Goal: Task Accomplishment & Management: Use online tool/utility

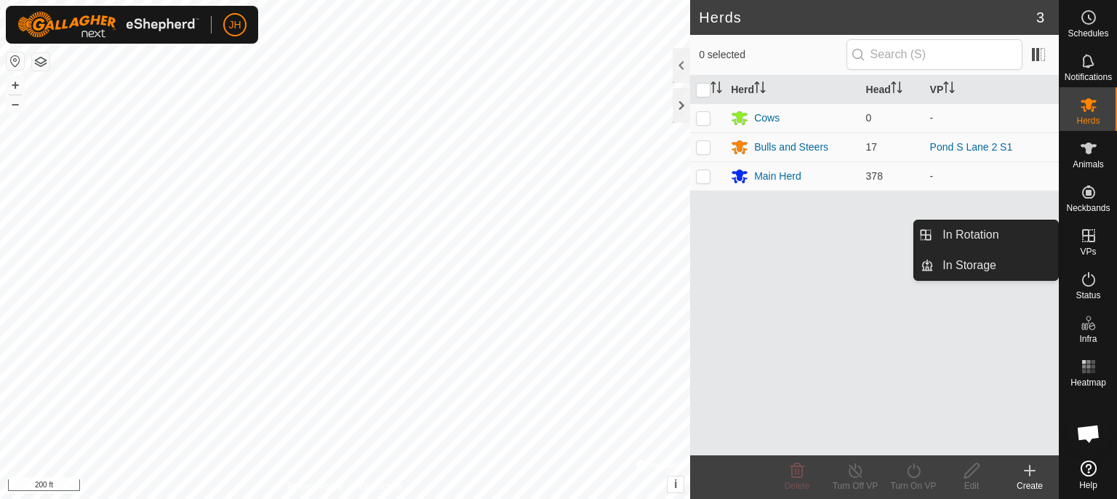
click at [1091, 238] on link "In Rotation" at bounding box center [1054, 236] width 124 height 29
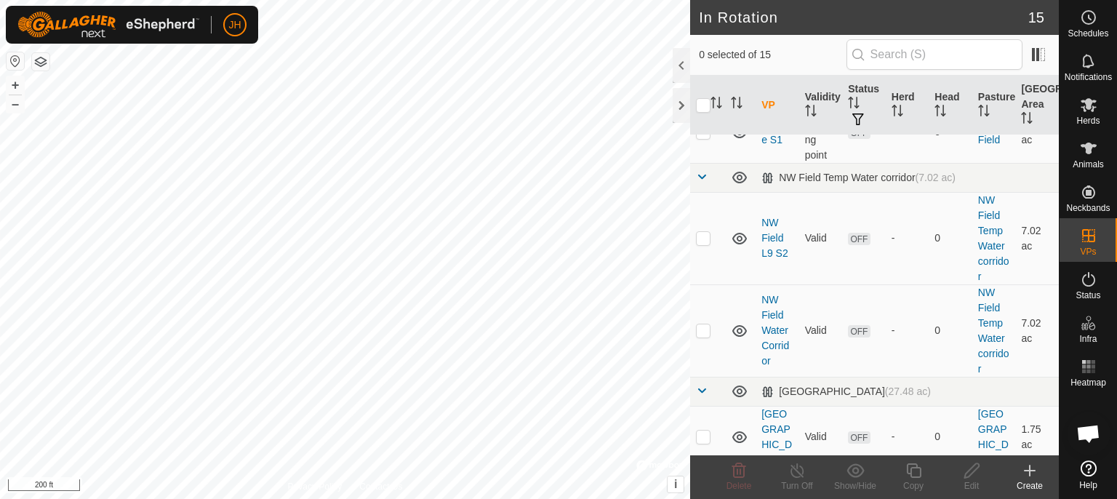
scroll to position [396, 0]
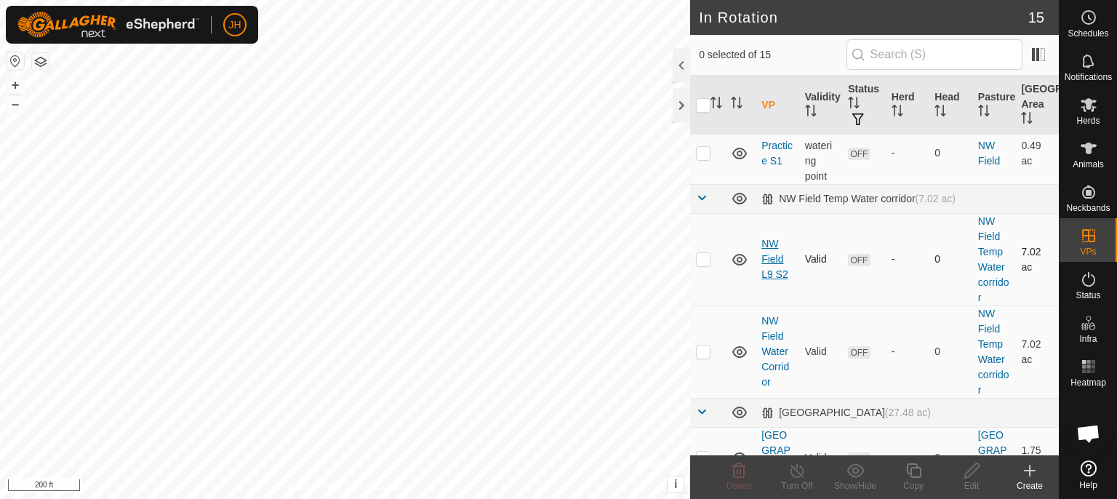
click at [768, 256] on link "NW Field L9 S2" at bounding box center [774, 259] width 27 height 42
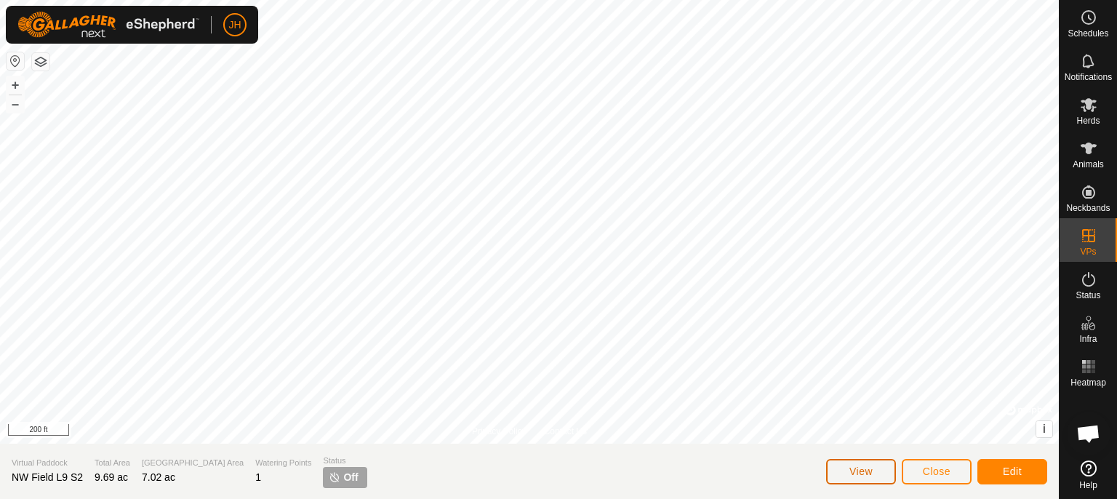
click at [871, 474] on span "View" at bounding box center [860, 471] width 23 height 12
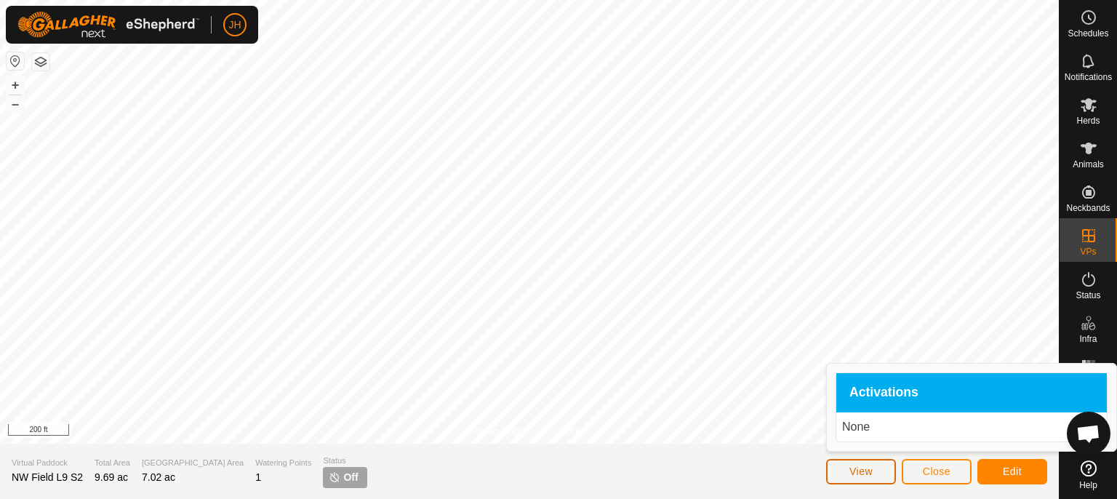
click at [871, 474] on span "View" at bounding box center [860, 471] width 23 height 12
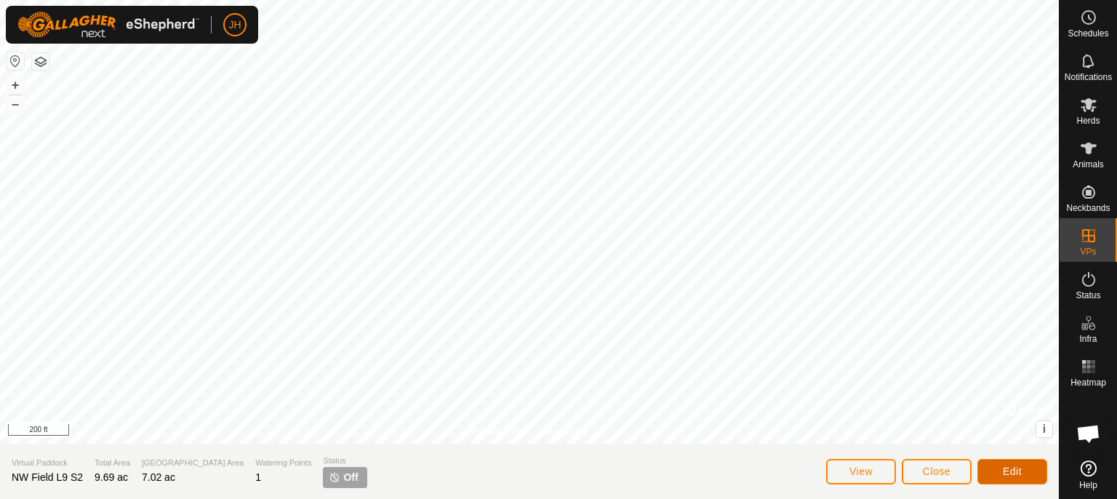
click at [1013, 473] on span "Edit" at bounding box center [1012, 471] width 19 height 12
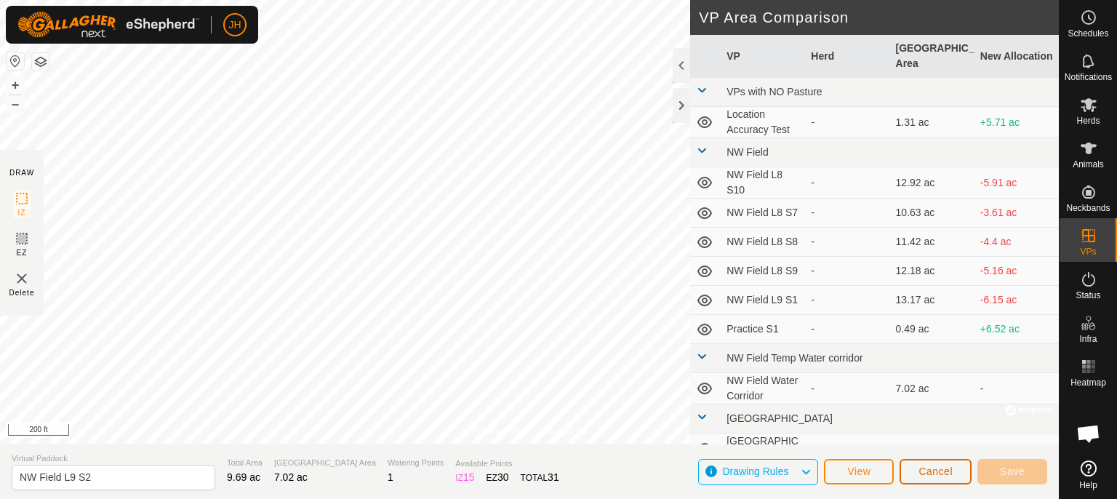
click at [946, 476] on span "Cancel" at bounding box center [935, 471] width 34 height 12
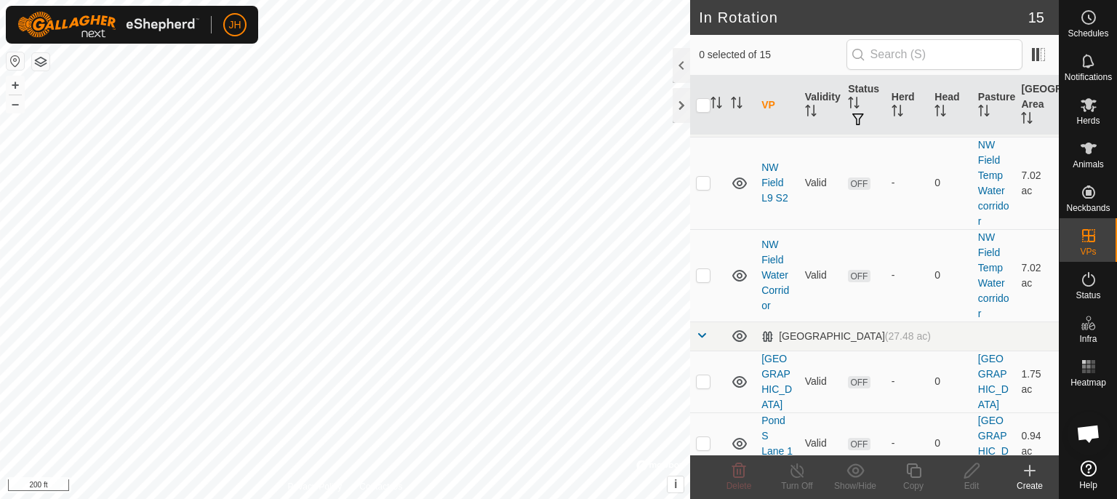
scroll to position [396, 0]
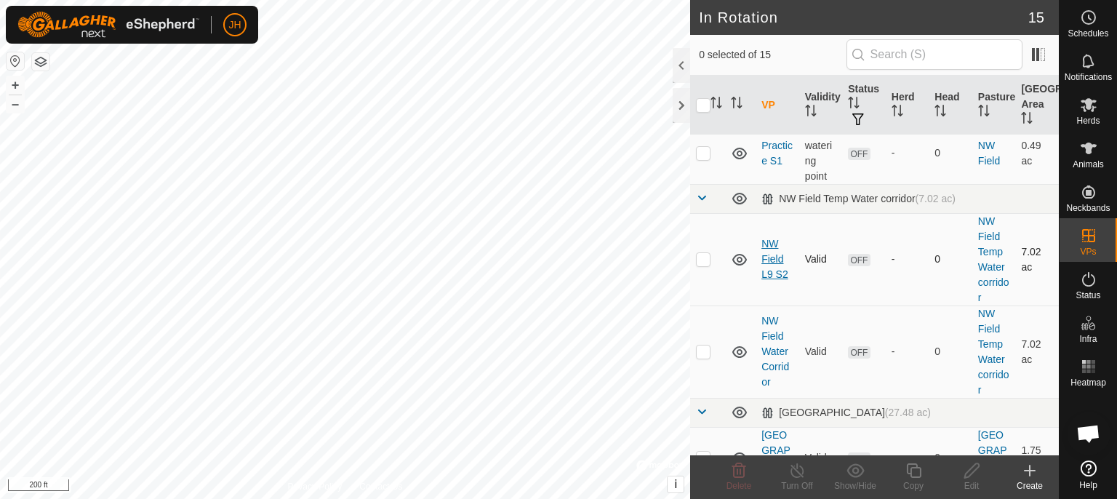
click at [775, 255] on link "NW Field L9 S2" at bounding box center [774, 259] width 27 height 42
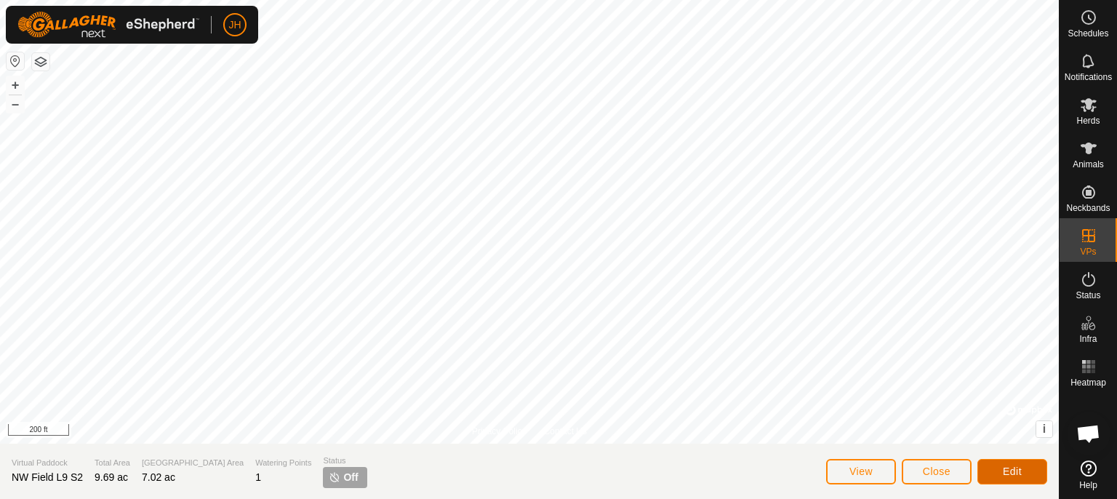
click at [1004, 468] on span "Edit" at bounding box center [1012, 471] width 19 height 12
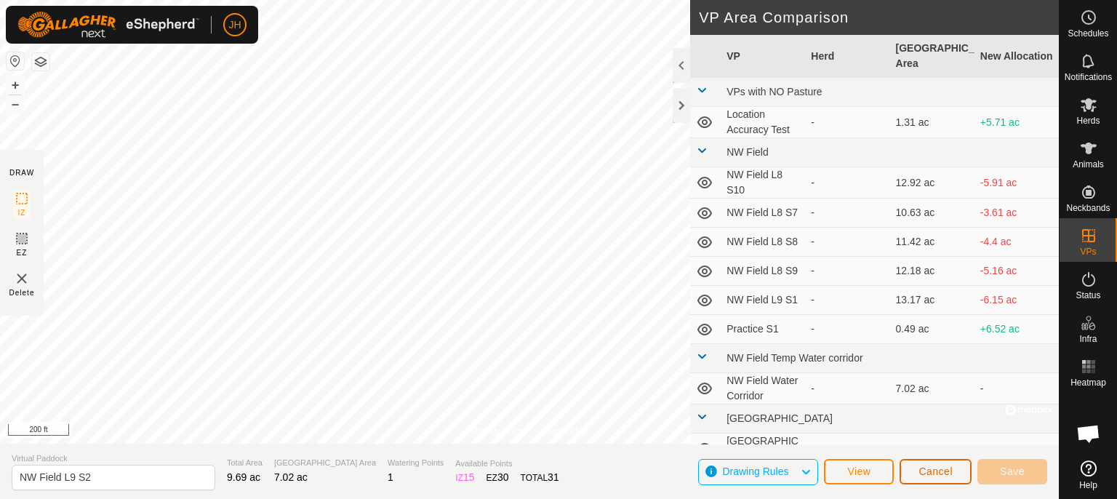
click at [936, 473] on span "Cancel" at bounding box center [935, 471] width 34 height 12
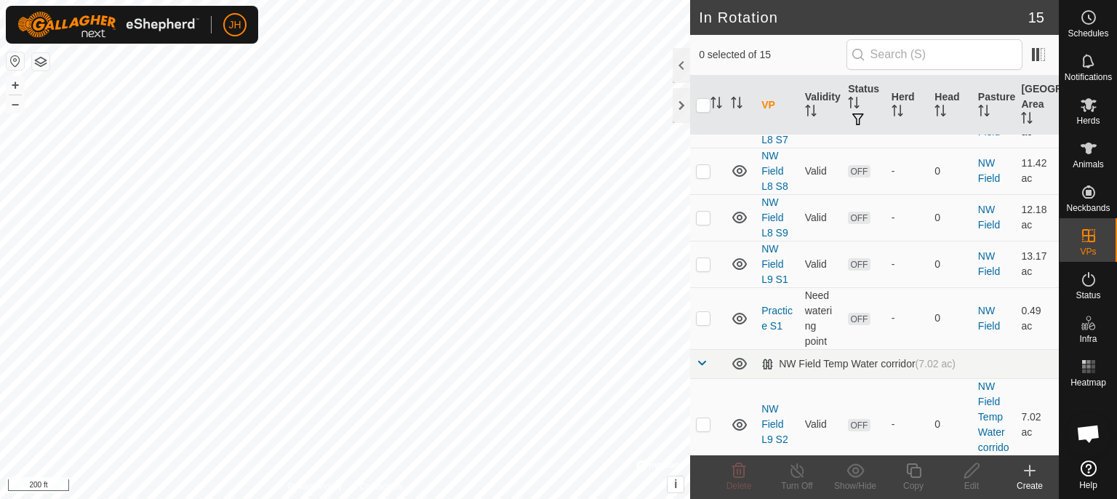
scroll to position [230, 0]
click at [702, 263] on p-checkbox at bounding box center [703, 265] width 15 height 12
checkbox input "true"
click at [913, 476] on icon at bounding box center [914, 470] width 18 height 17
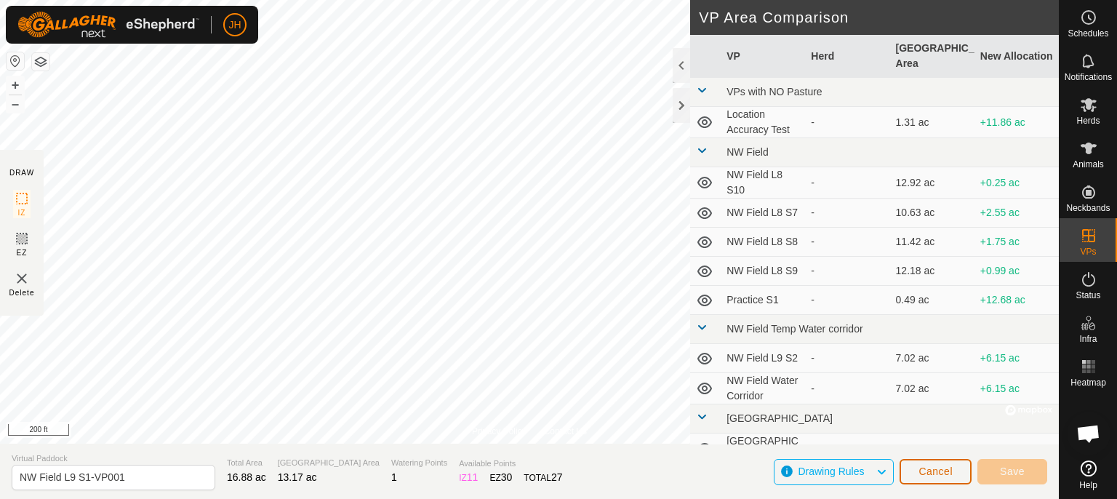
click at [944, 468] on span "Cancel" at bounding box center [935, 471] width 34 height 12
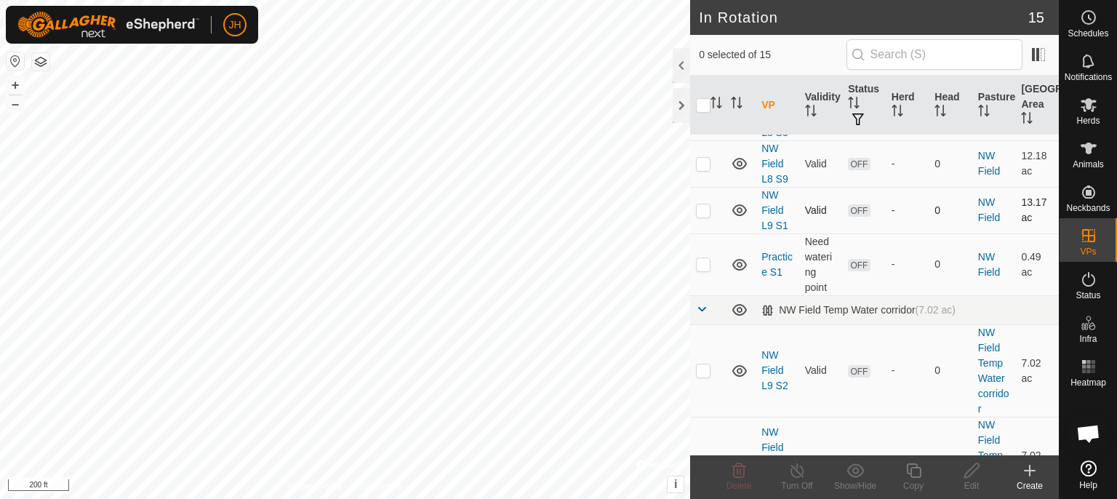
scroll to position [307, 0]
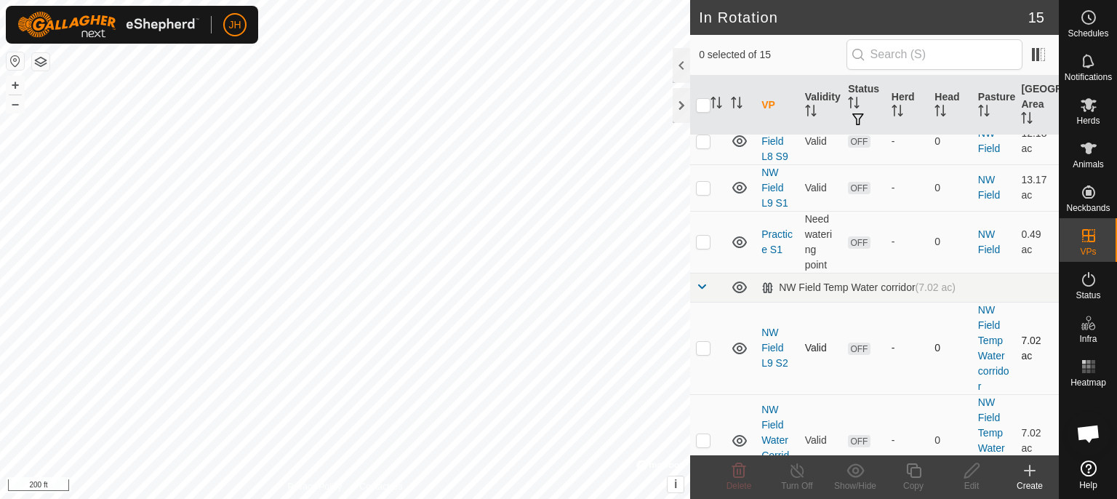
click at [703, 347] on p-checkbox at bounding box center [703, 348] width 15 height 12
checkbox input "true"
click at [917, 474] on icon at bounding box center [914, 470] width 18 height 17
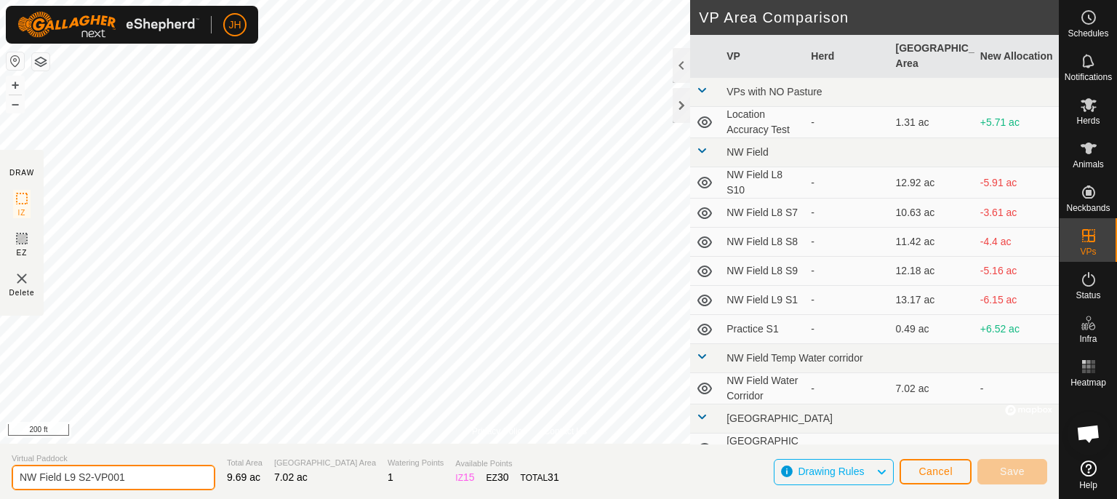
drag, startPoint x: 129, startPoint y: 476, endPoint x: 87, endPoint y: 484, distance: 42.9
click at [87, 484] on input "NW Field L9 S2-VP001" at bounding box center [114, 477] width 204 height 25
type input "NW Field L9 S3"
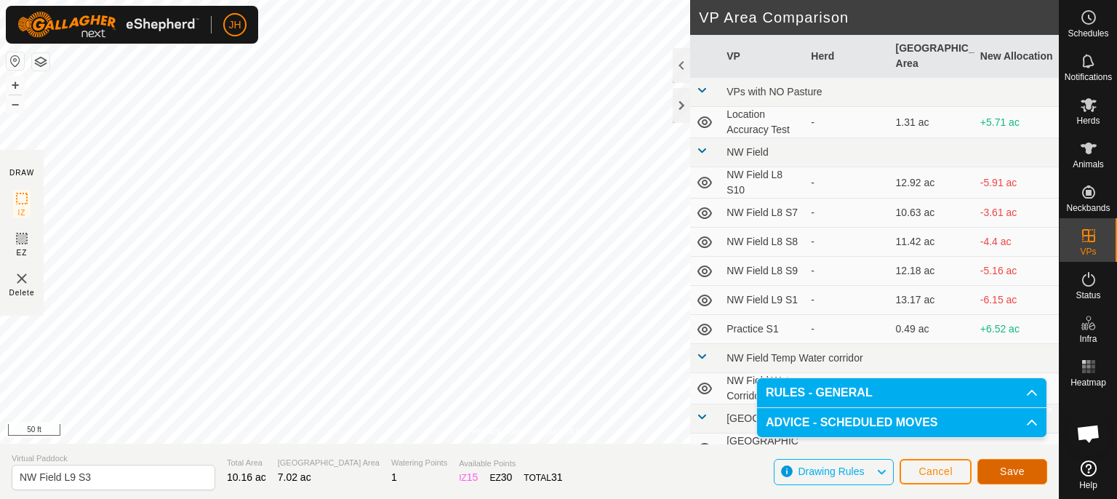
click at [1021, 472] on span "Save" at bounding box center [1012, 471] width 25 height 12
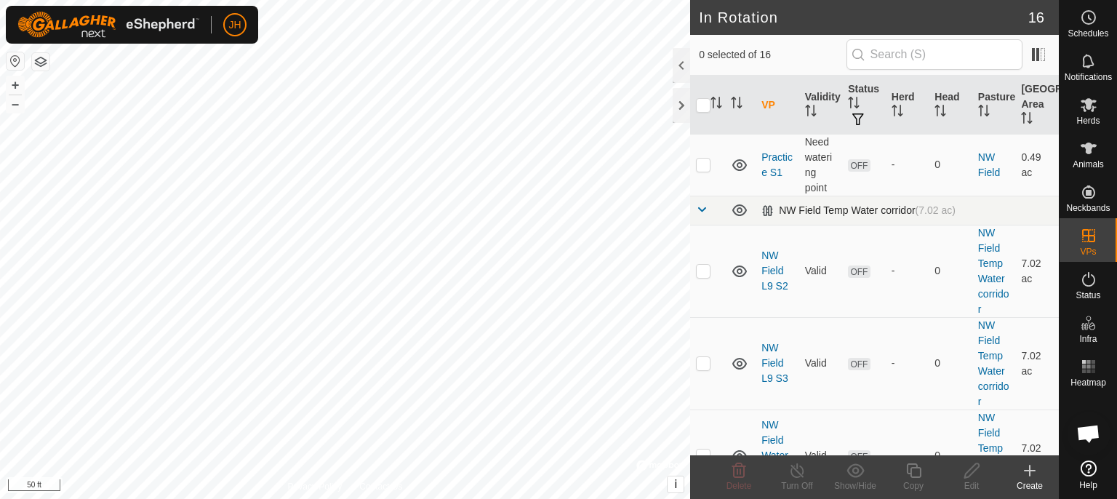
scroll to position [460, 0]
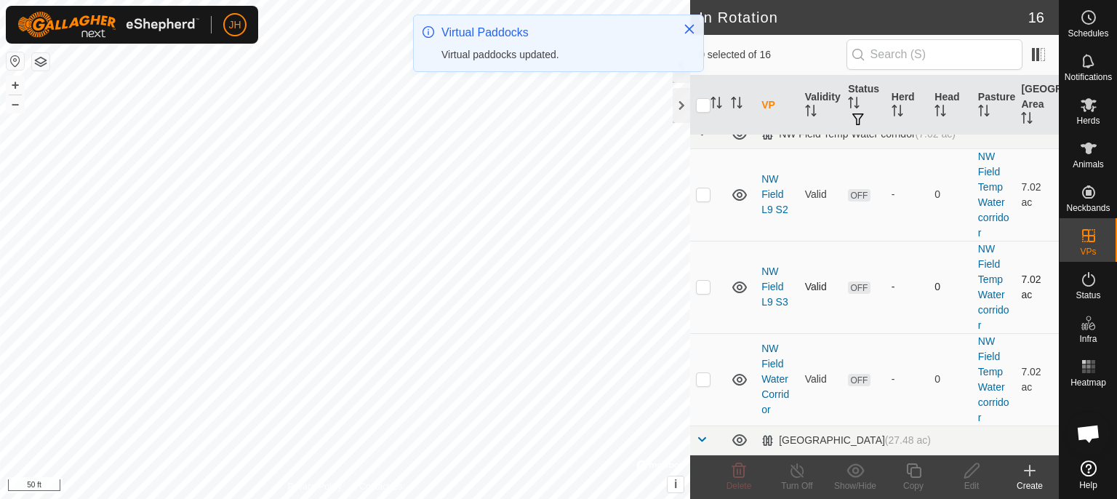
click at [705, 285] on p-checkbox at bounding box center [703, 287] width 15 height 12
checkbox input "true"
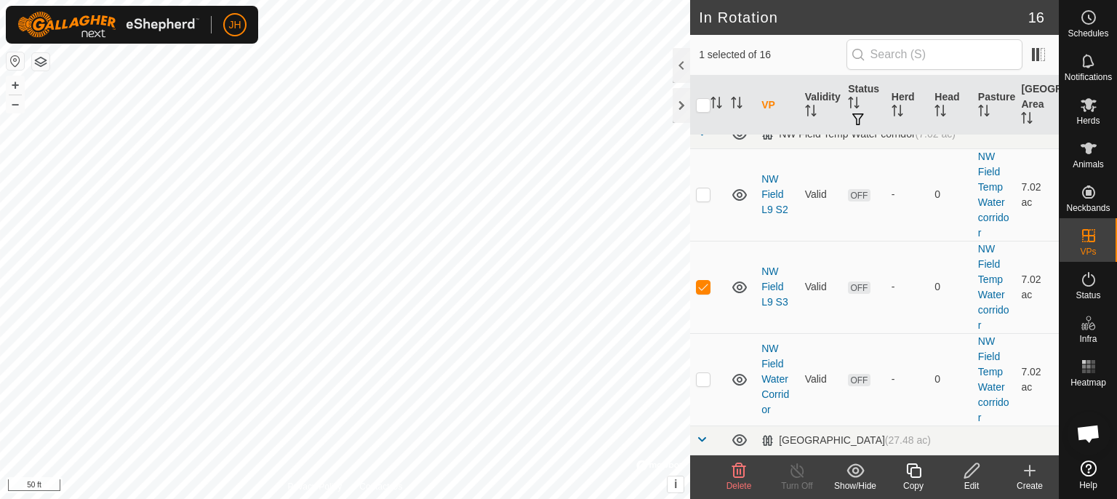
click at [920, 478] on icon at bounding box center [914, 470] width 18 height 17
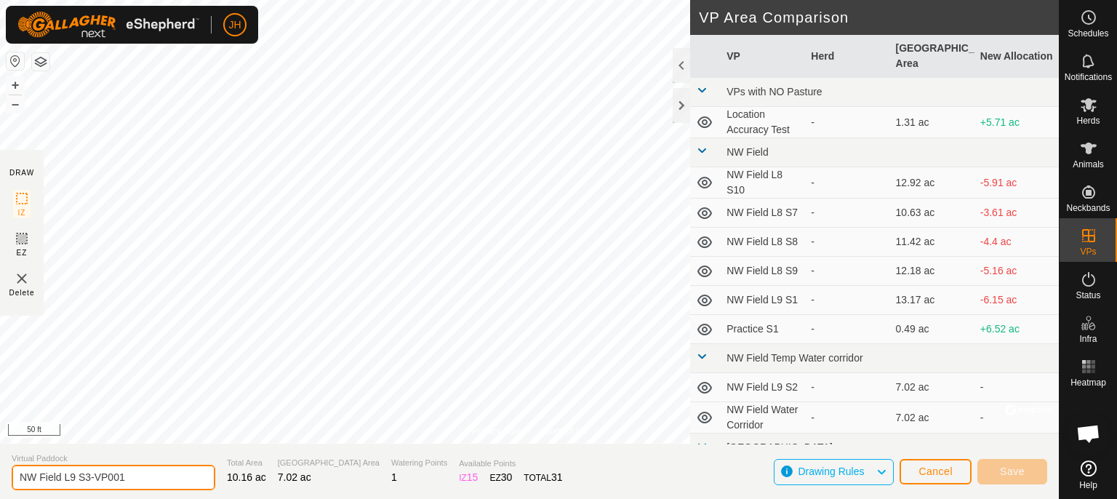
drag, startPoint x: 132, startPoint y: 476, endPoint x: 83, endPoint y: 477, distance: 49.5
click at [83, 477] on input "NW Field L9 S3-VP001" at bounding box center [114, 477] width 204 height 25
type input "NW Field L9 S4"
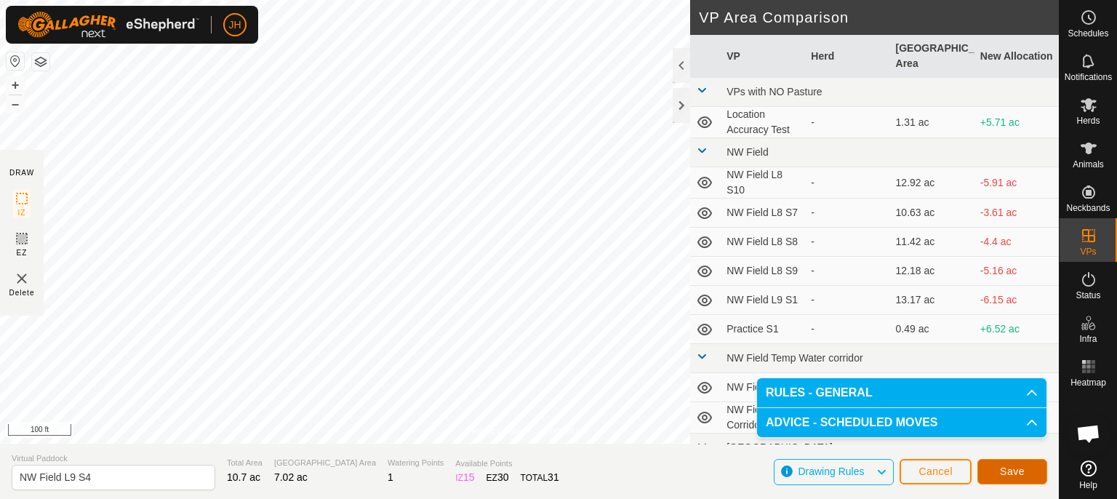
click at [1038, 473] on button "Save" at bounding box center [1012, 471] width 70 height 25
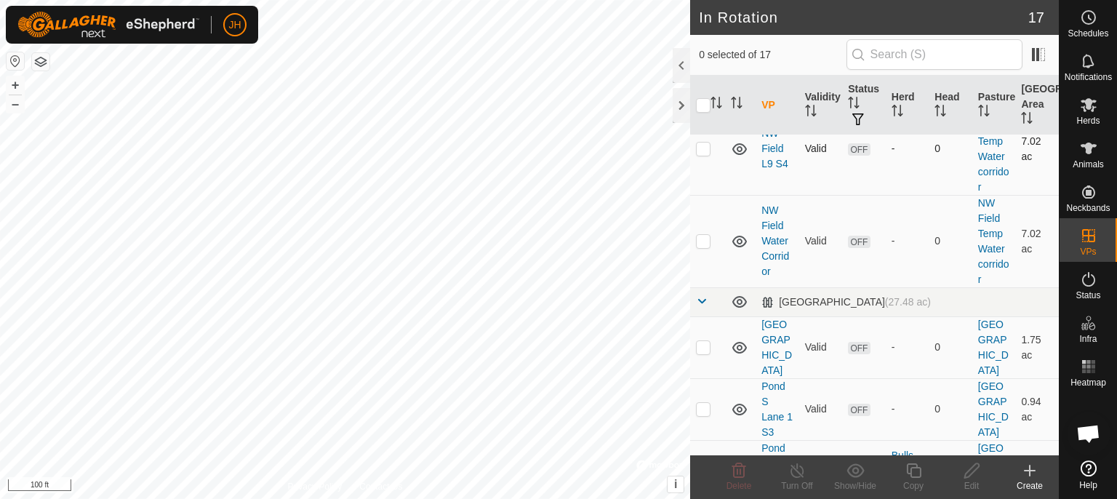
scroll to position [614, 0]
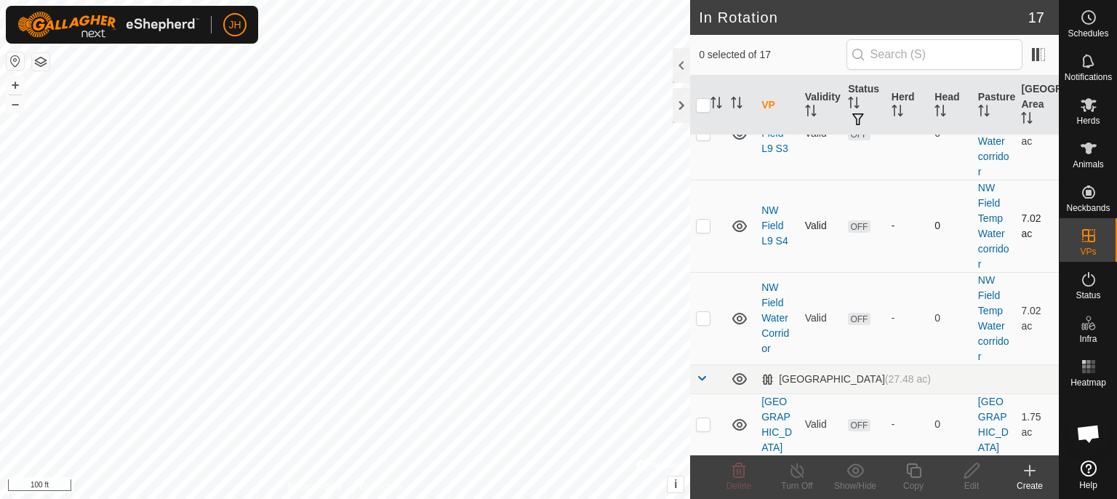
click at [697, 221] on p-checkbox at bounding box center [703, 226] width 15 height 12
checkbox input "true"
click at [916, 478] on icon at bounding box center [914, 470] width 18 height 17
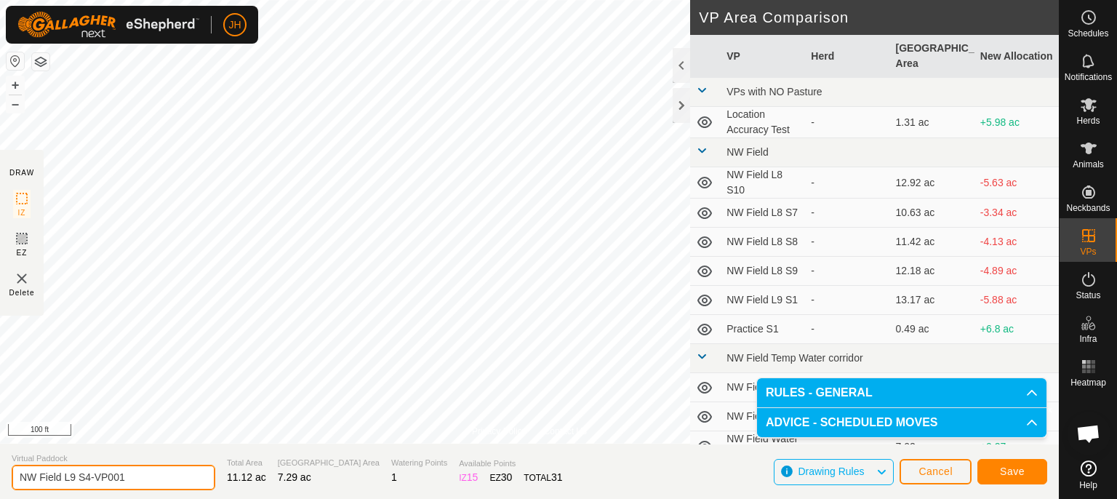
drag, startPoint x: 150, startPoint y: 478, endPoint x: 85, endPoint y: 478, distance: 64.7
click at [85, 478] on input "NW Field L9 S4-VP001" at bounding box center [114, 477] width 204 height 25
type input "NW Field L9 S5"
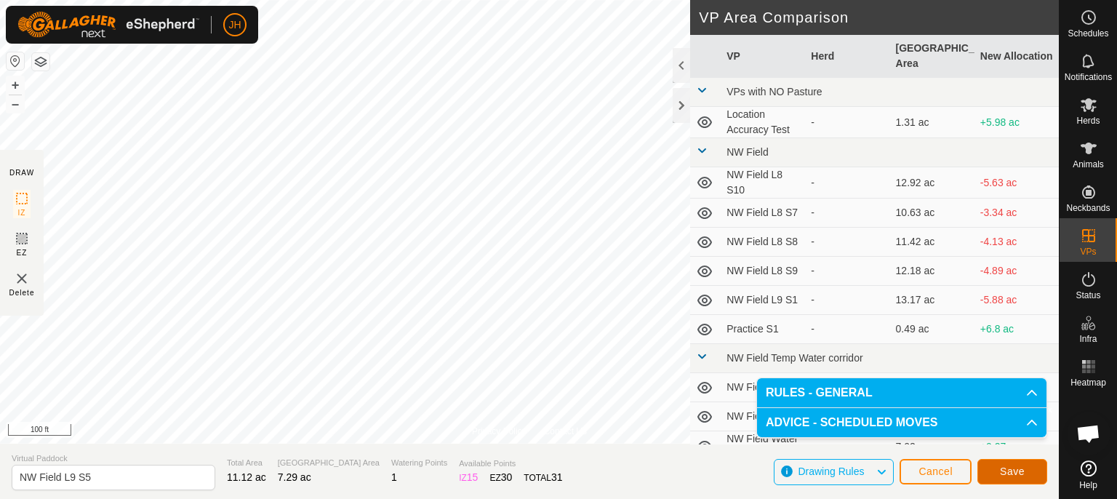
click at [1035, 471] on button "Save" at bounding box center [1012, 471] width 70 height 25
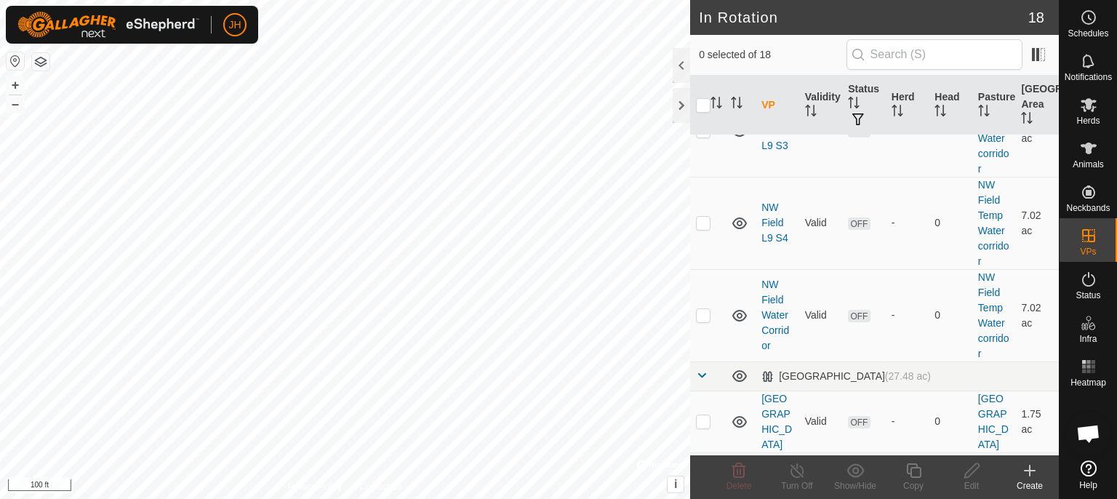
scroll to position [691, 0]
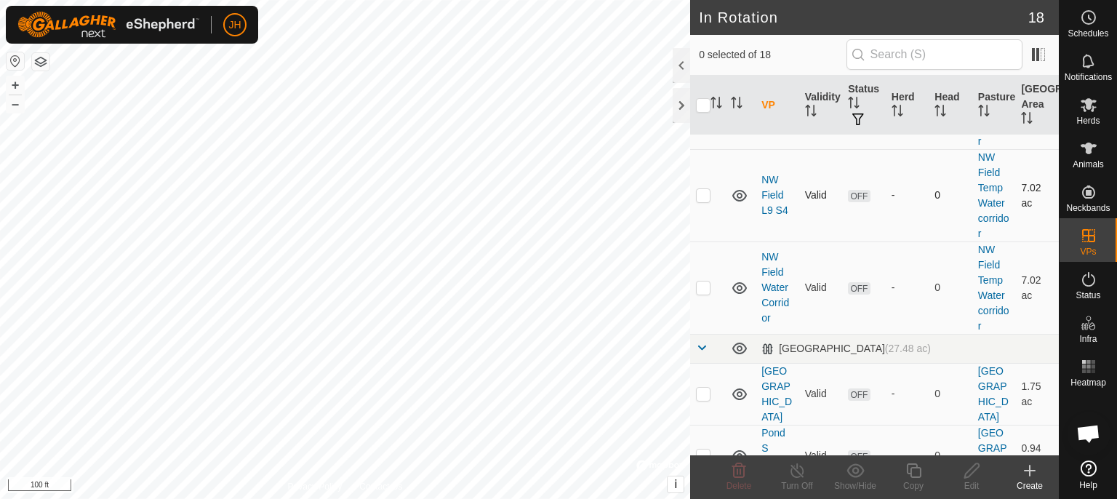
click at [704, 193] on p-checkbox at bounding box center [703, 195] width 15 height 12
checkbox input "true"
click at [918, 481] on div "Copy" at bounding box center [913, 485] width 58 height 13
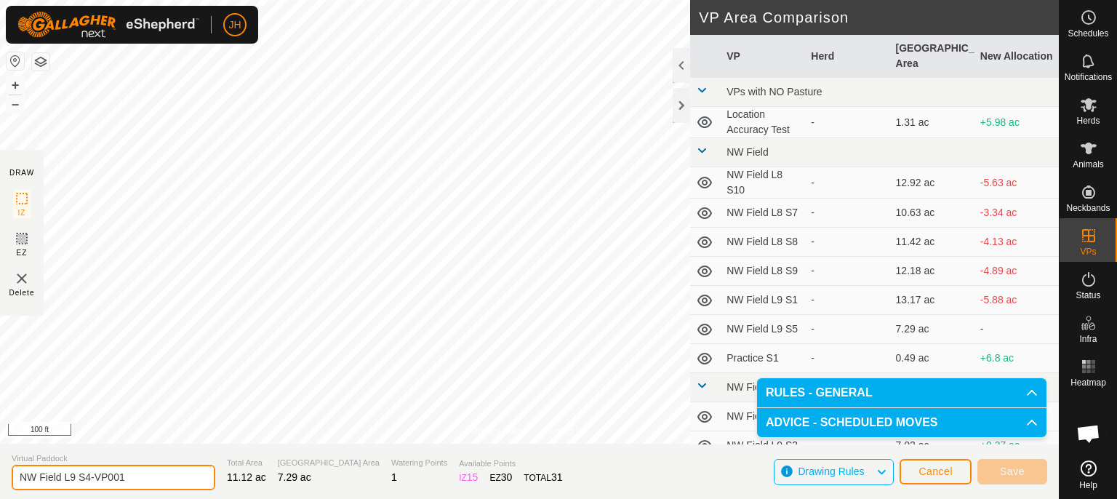
drag, startPoint x: 143, startPoint y: 475, endPoint x: 87, endPoint y: 484, distance: 56.8
click at [87, 484] on input "NW Field L9 S4-VP001" at bounding box center [114, 477] width 204 height 25
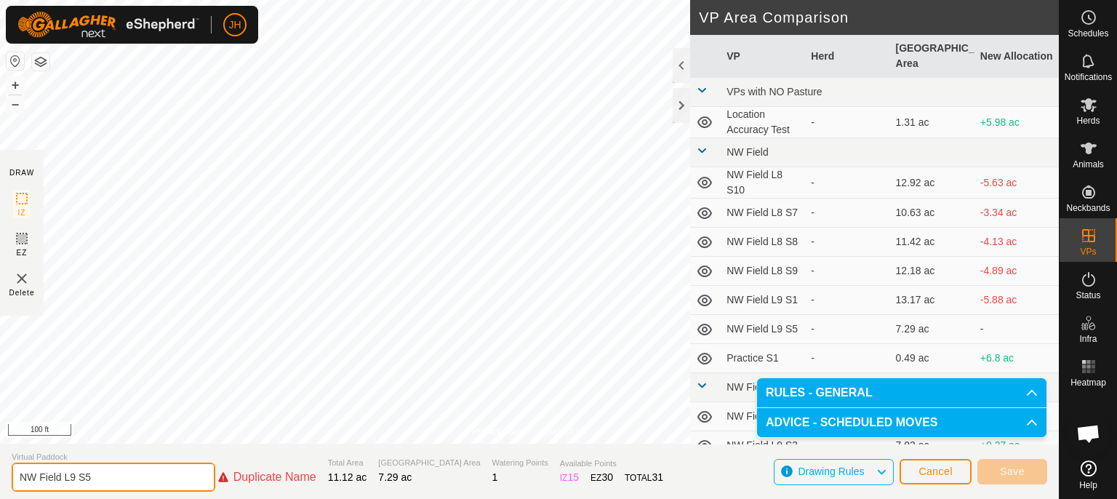
type input "NW Field L9 S5"
click at [947, 473] on span "Cancel" at bounding box center [935, 471] width 34 height 12
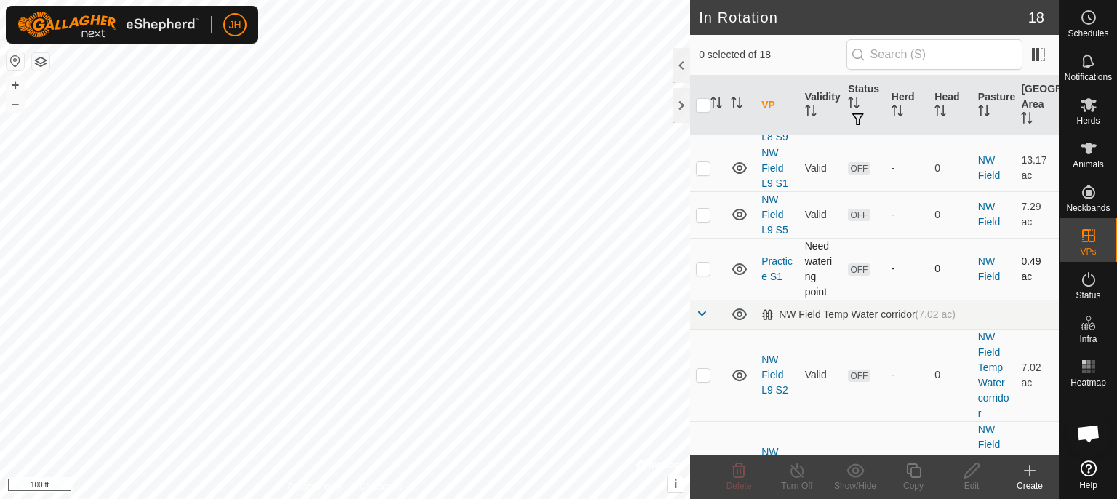
scroll to position [307, 0]
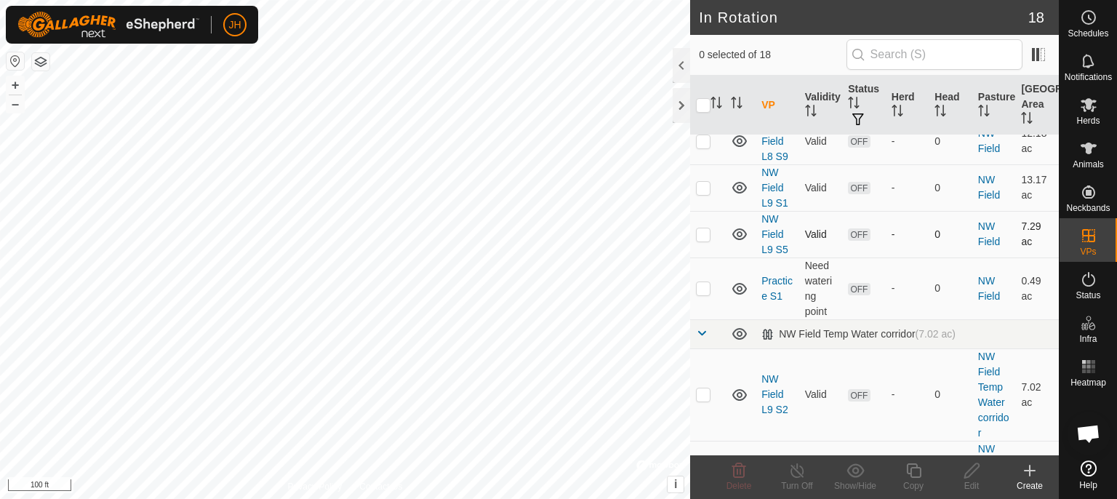
click at [700, 231] on p-checkbox at bounding box center [703, 234] width 15 height 12
checkbox input "true"
click at [913, 476] on icon at bounding box center [913, 470] width 15 height 15
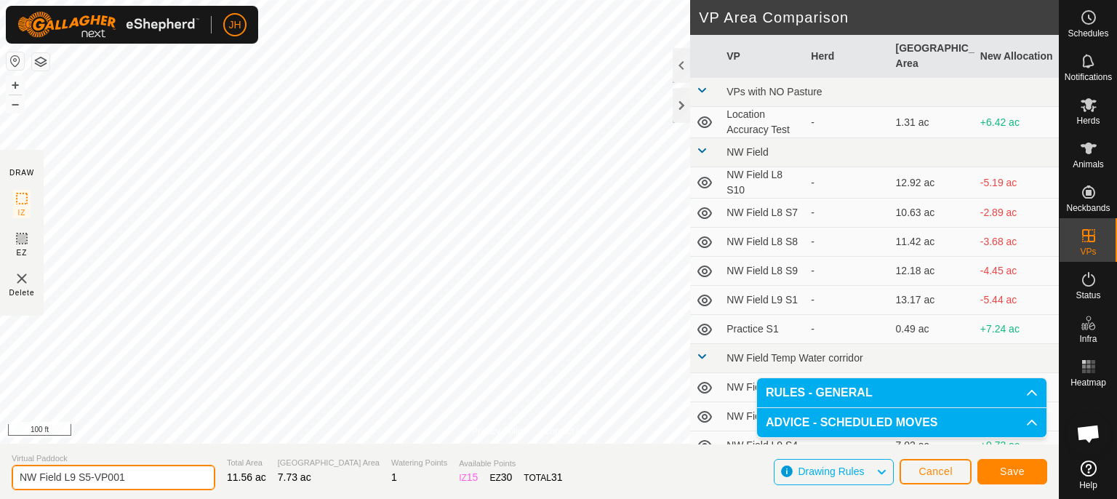
drag, startPoint x: 129, startPoint y: 478, endPoint x: 86, endPoint y: 478, distance: 43.6
click at [86, 478] on input "NW Field L9 S5-VP001" at bounding box center [114, 477] width 204 height 25
type input "NW Field L9 S6"
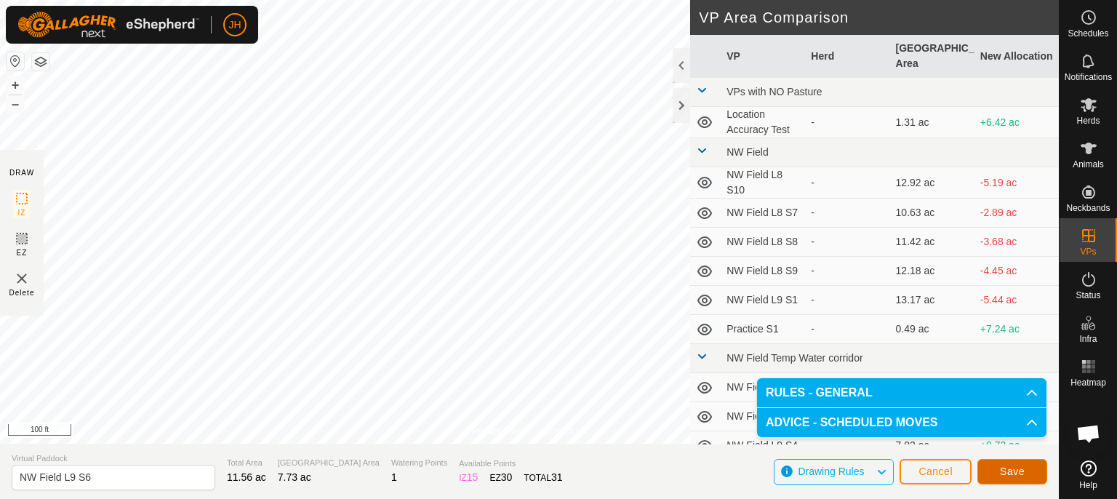
click at [999, 464] on button "Save" at bounding box center [1012, 471] width 70 height 25
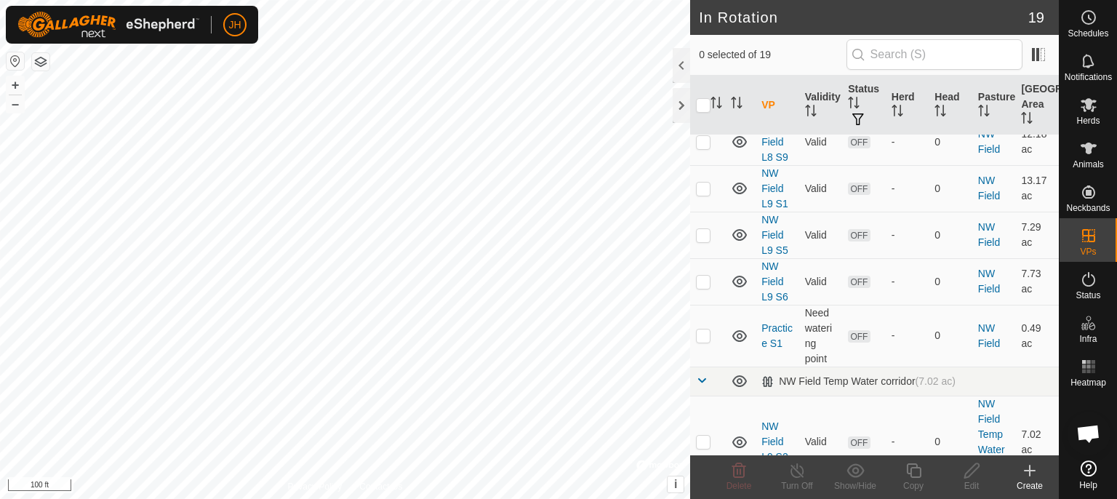
scroll to position [307, 0]
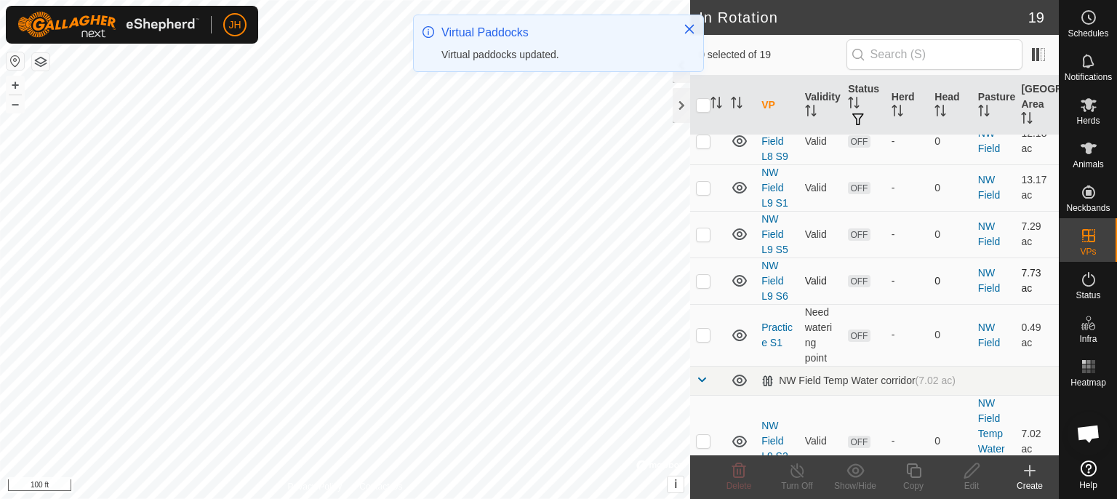
click at [705, 279] on p-checkbox at bounding box center [703, 281] width 15 height 12
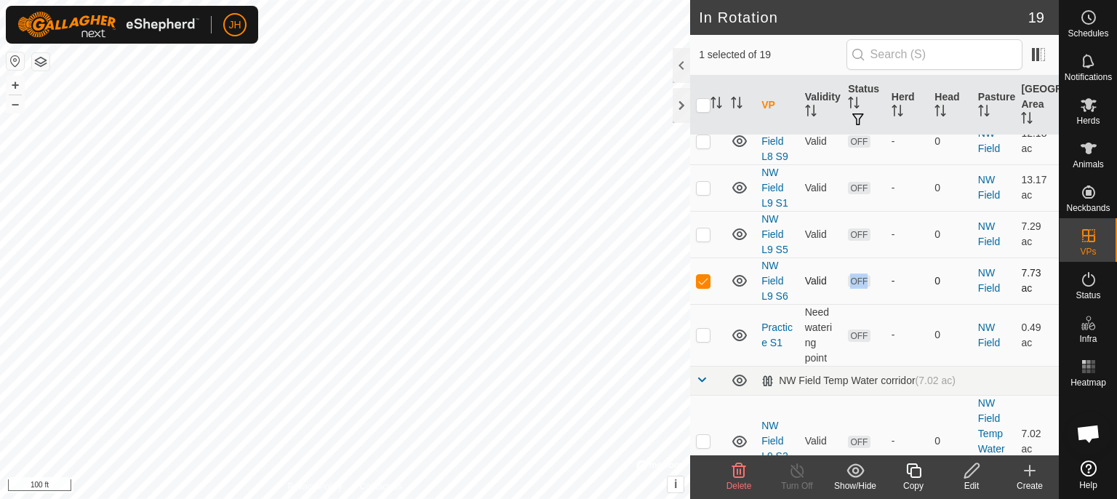
drag, startPoint x: 866, startPoint y: 265, endPoint x: 847, endPoint y: 269, distance: 19.4
click at [847, 269] on td "OFF" at bounding box center [864, 280] width 44 height 47
click at [723, 262] on td at bounding box center [707, 280] width 35 height 47
click at [705, 279] on p-checkbox at bounding box center [703, 281] width 15 height 12
checkbox input "true"
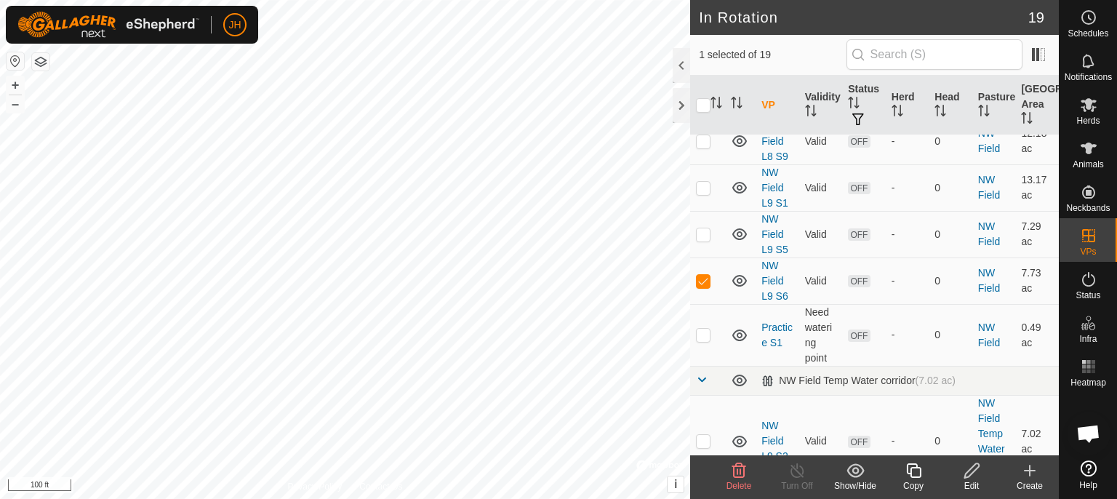
click at [916, 476] on icon at bounding box center [914, 470] width 18 height 17
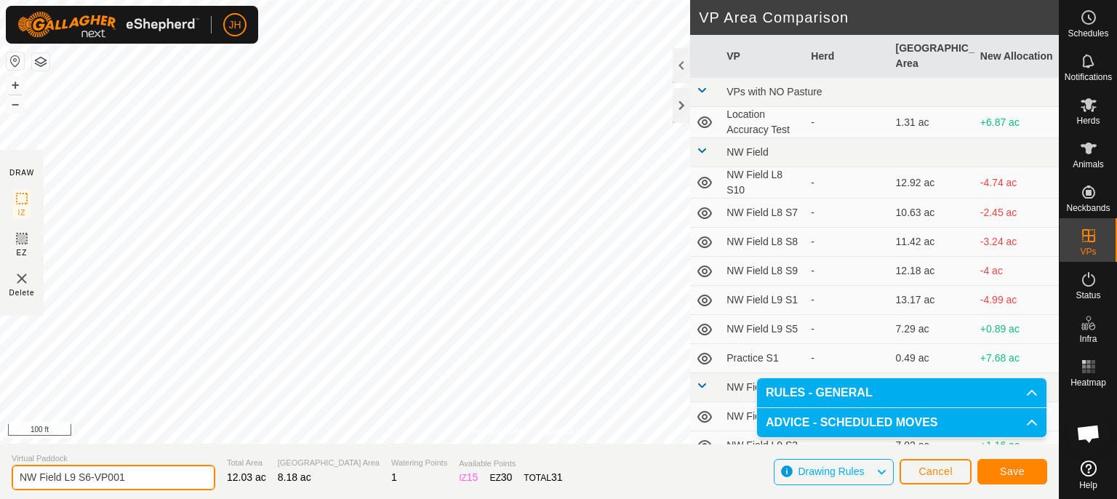
drag, startPoint x: 143, startPoint y: 475, endPoint x: 84, endPoint y: 478, distance: 59.0
click at [84, 478] on input "NW Field L9 S6-VP001" at bounding box center [114, 477] width 204 height 25
type input "NW Field L9 S7"
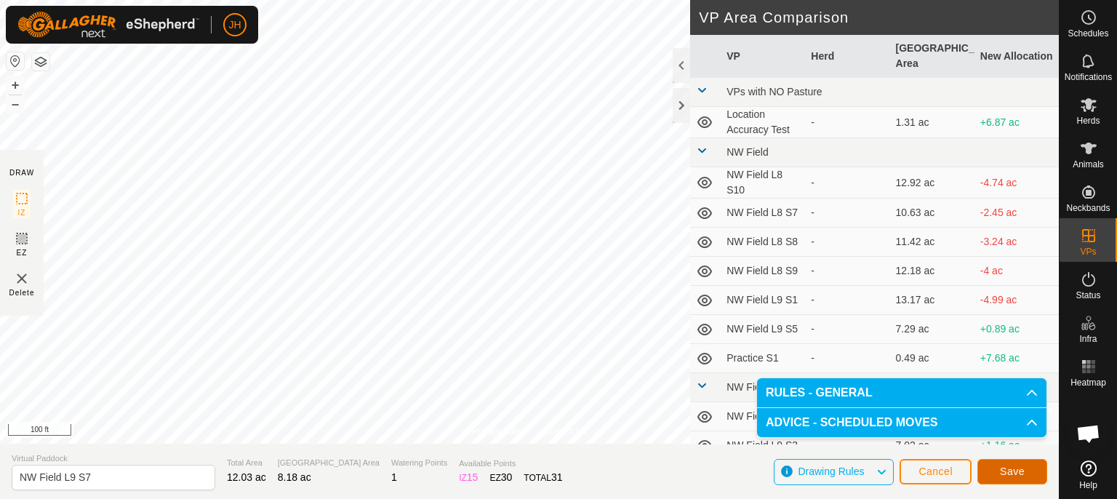
click at [1002, 468] on span "Save" at bounding box center [1012, 471] width 25 height 12
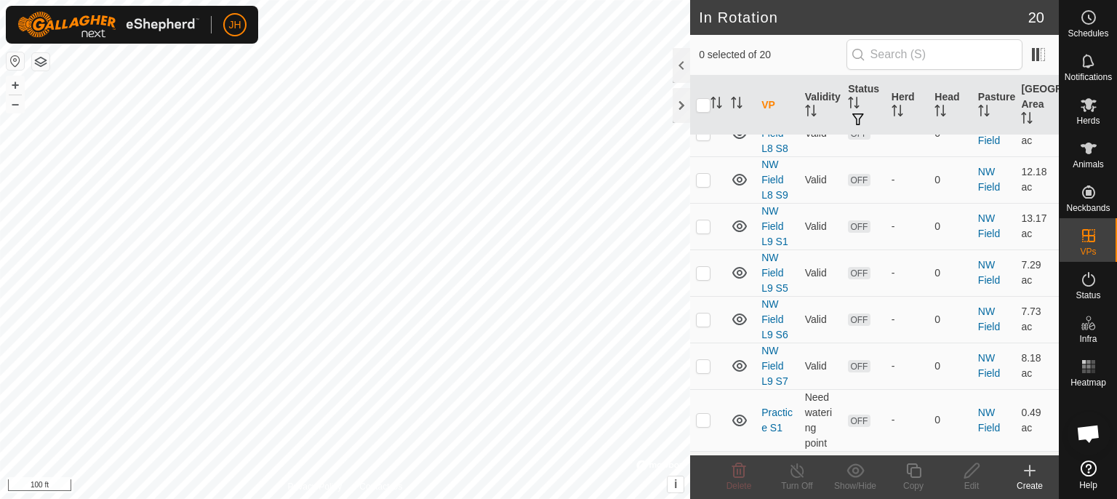
scroll to position [307, 0]
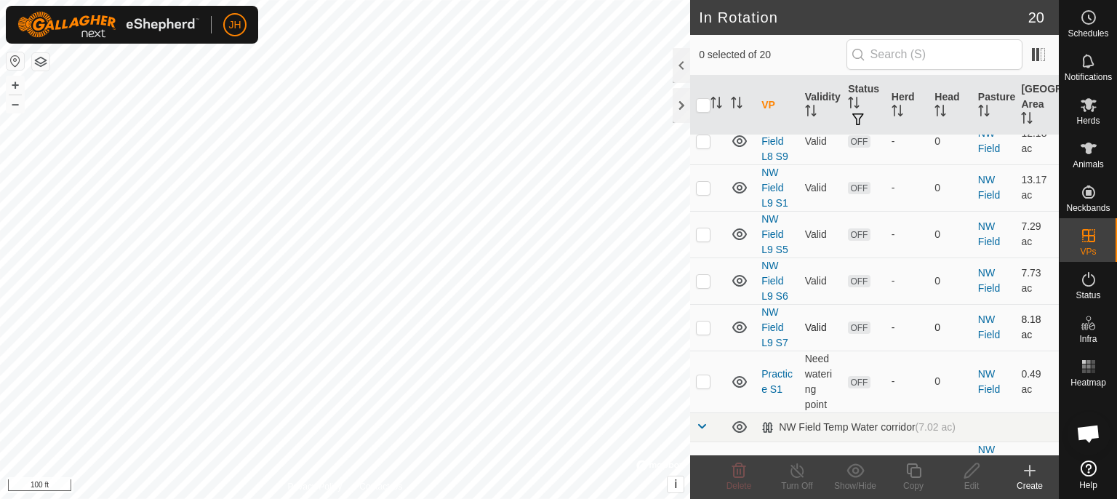
click at [701, 324] on p-checkbox at bounding box center [703, 327] width 15 height 12
checkbox input "true"
click at [910, 473] on icon at bounding box center [913, 470] width 15 height 15
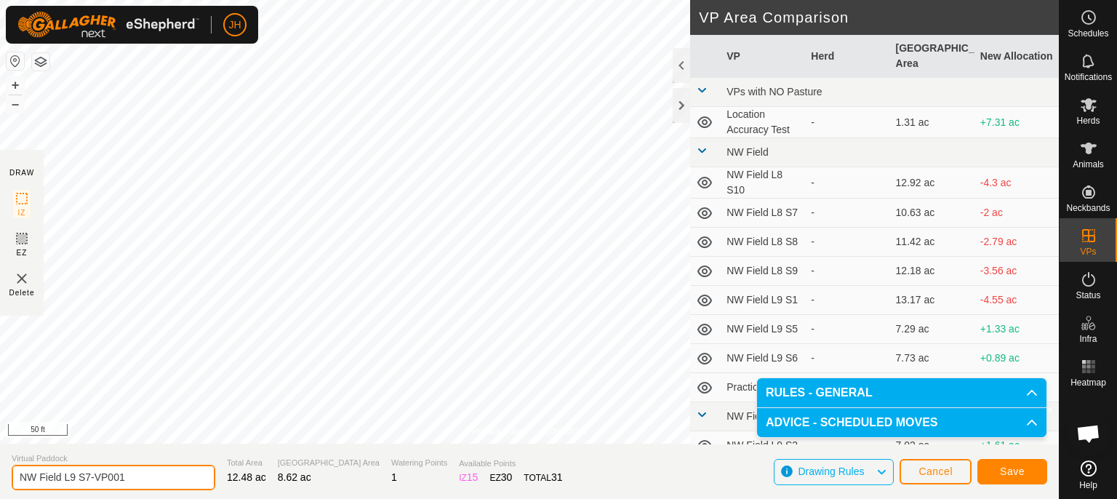
drag, startPoint x: 138, startPoint y: 475, endPoint x: 83, endPoint y: 481, distance: 55.7
click at [83, 481] on input "NW Field L9 S7-VP001" at bounding box center [114, 477] width 204 height 25
type input "NW Field L9 S8"
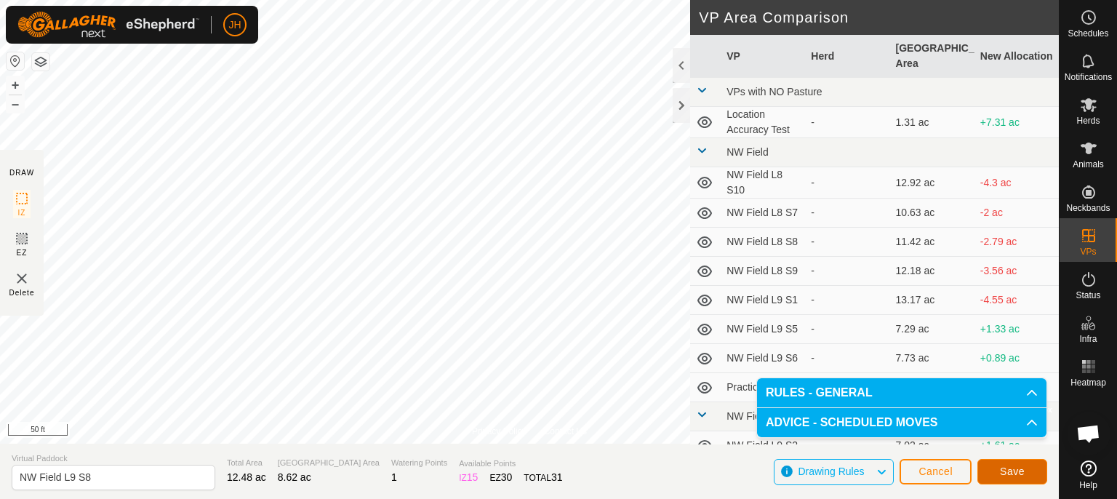
click at [1025, 473] on button "Save" at bounding box center [1012, 471] width 70 height 25
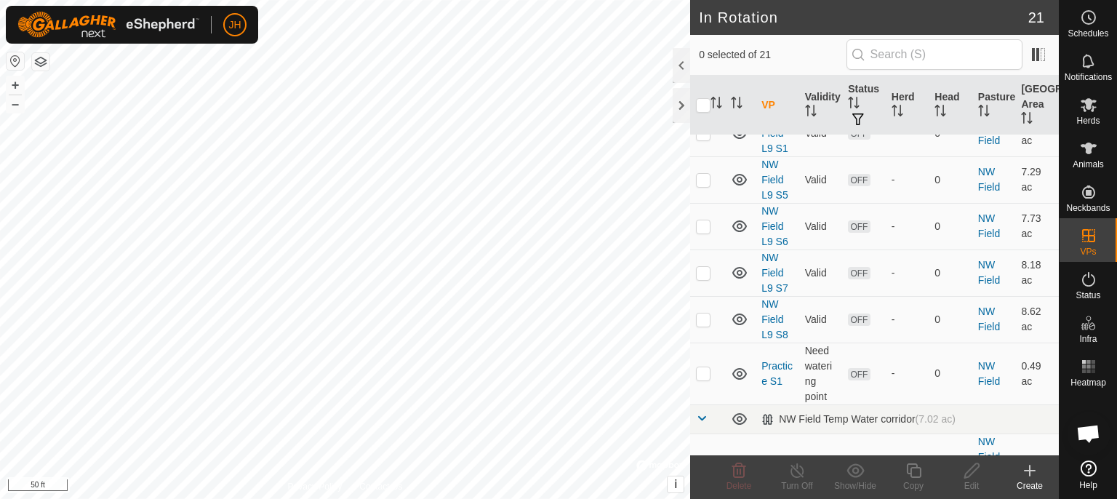
scroll to position [384, 0]
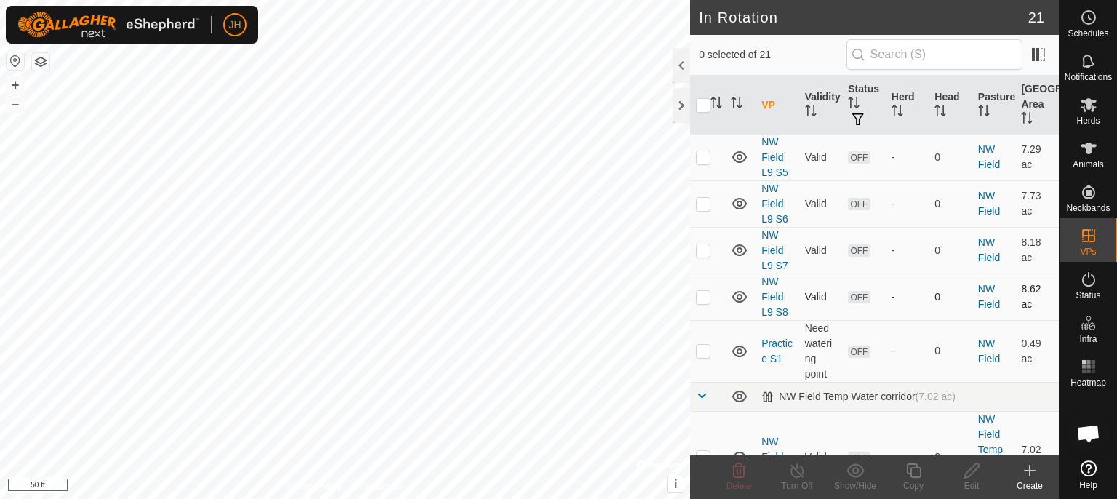
click at [704, 293] on p-checkbox at bounding box center [703, 297] width 15 height 12
checkbox input "true"
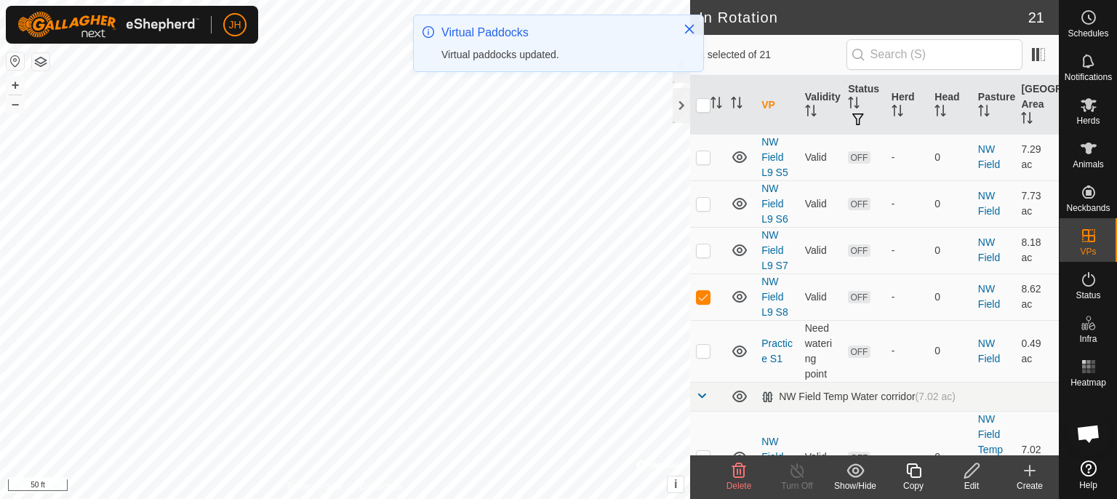
click at [915, 476] on icon at bounding box center [913, 470] width 15 height 15
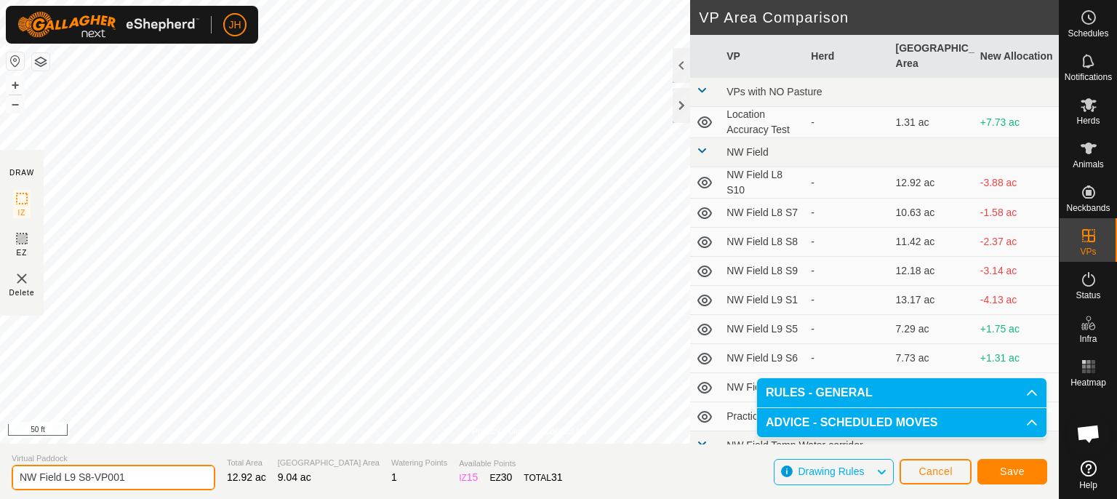
drag, startPoint x: 121, startPoint y: 478, endPoint x: 83, endPoint y: 479, distance: 37.8
click at [83, 479] on input "NW Field L9 S8-VP001" at bounding box center [114, 477] width 204 height 25
type input "NW Field L9 S9"
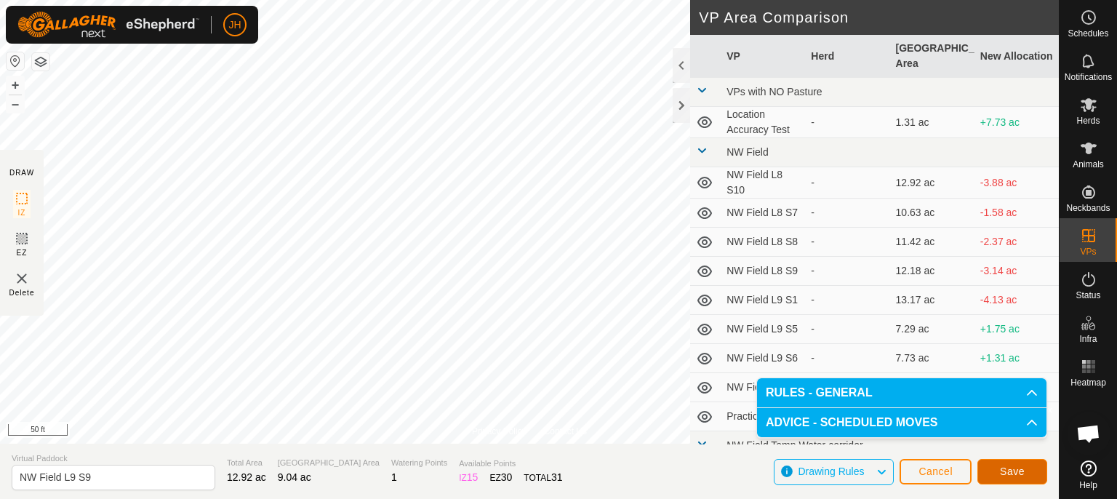
click at [1005, 468] on span "Save" at bounding box center [1012, 471] width 25 height 12
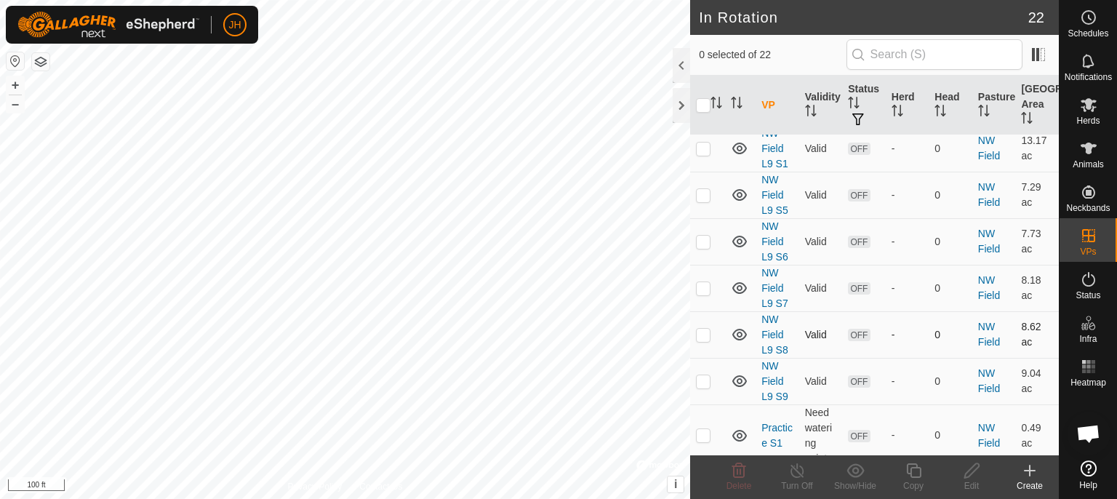
scroll to position [384, 0]
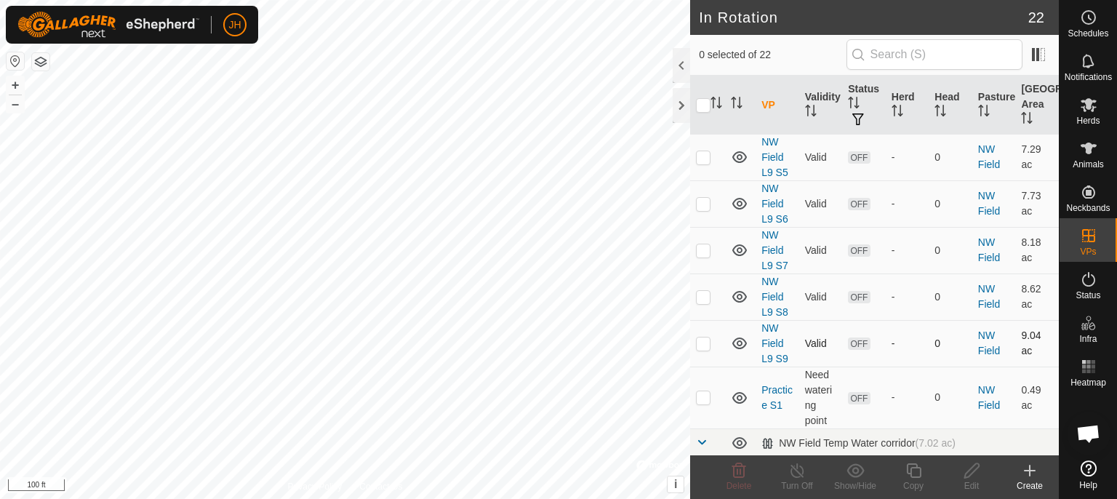
click at [704, 341] on p-checkbox at bounding box center [703, 343] width 15 height 12
checkbox input "true"
click at [915, 472] on icon at bounding box center [914, 470] width 18 height 17
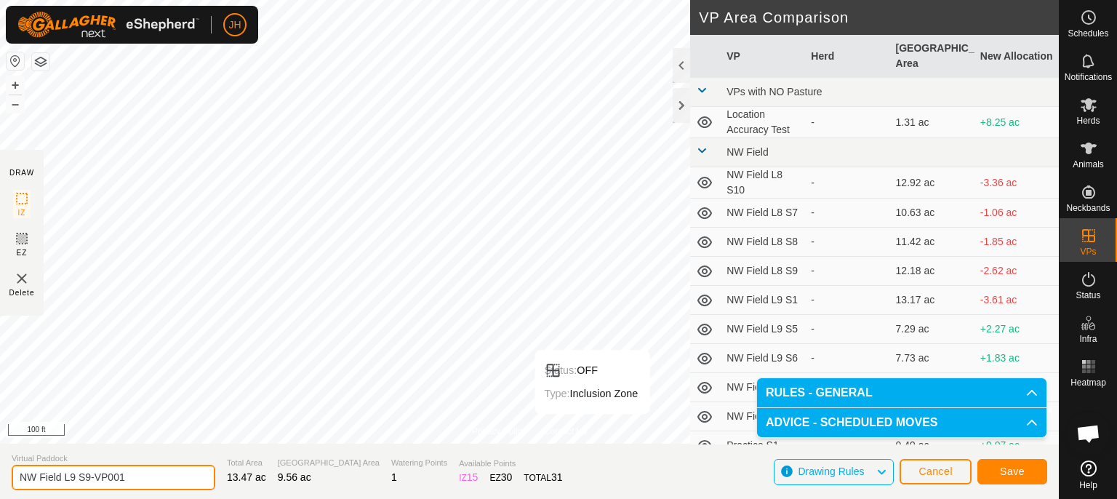
drag, startPoint x: 139, startPoint y: 476, endPoint x: 87, endPoint y: 480, distance: 52.5
click at [87, 480] on input "NW Field L9 S9-VP001" at bounding box center [114, 477] width 204 height 25
type input "NW Field L9 S10"
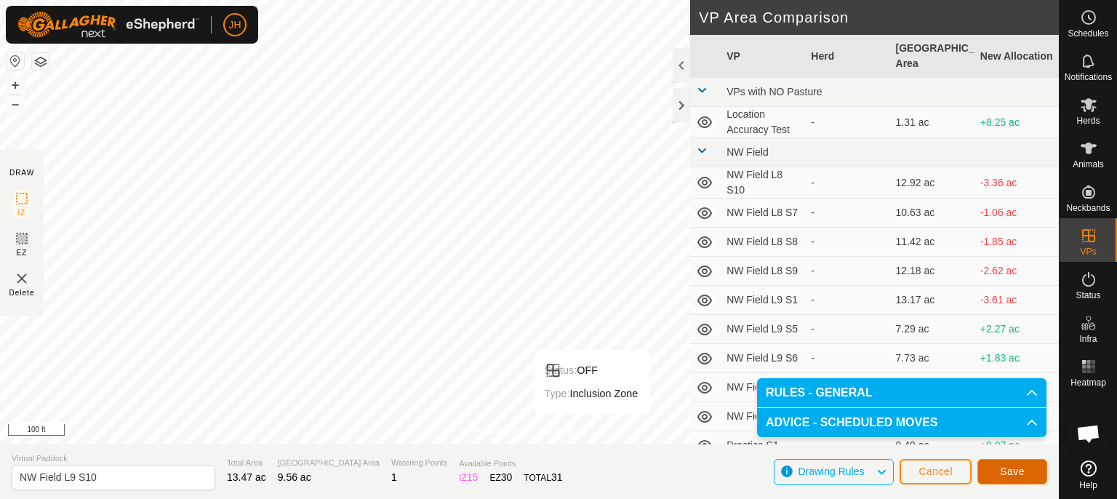
click at [1005, 469] on span "Save" at bounding box center [1012, 471] width 25 height 12
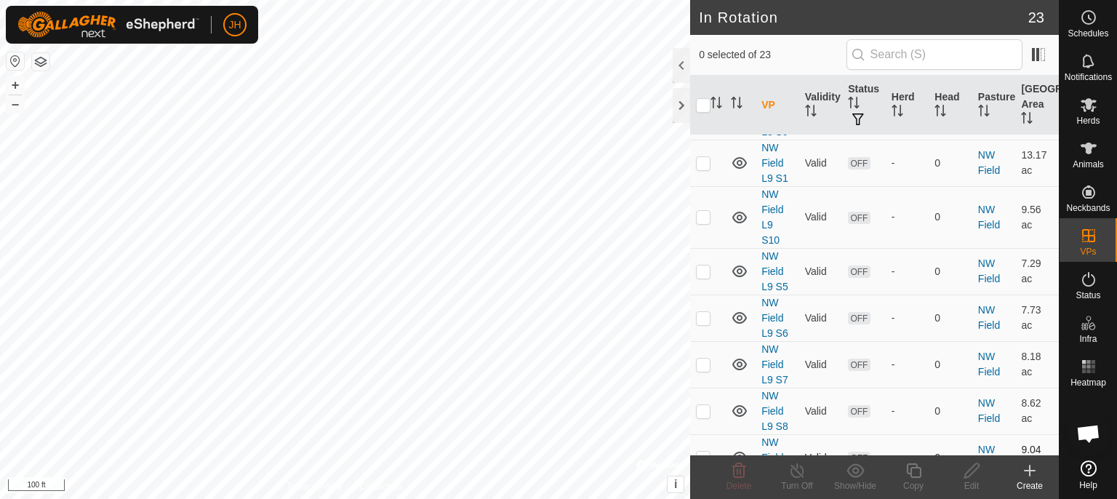
scroll to position [307, 0]
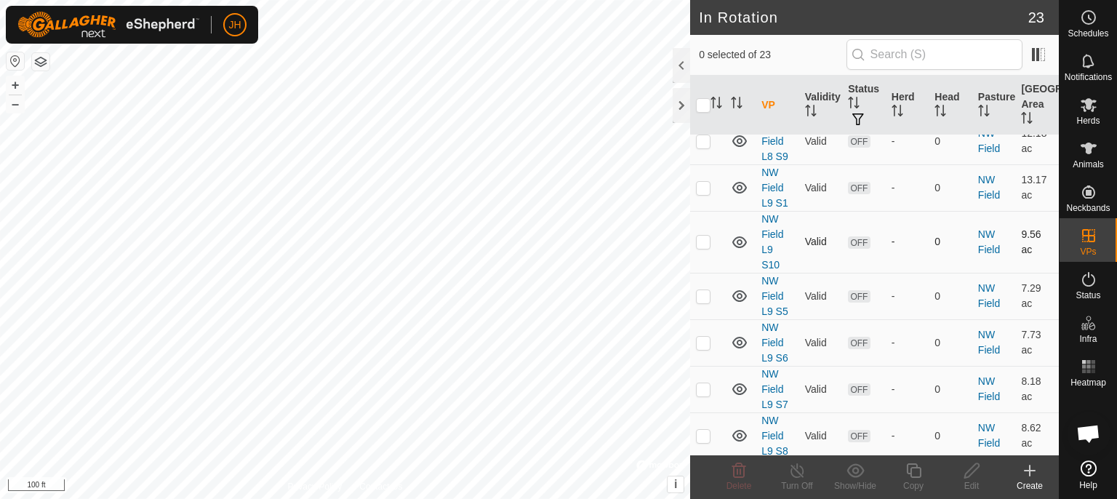
click at [706, 239] on p-checkbox at bounding box center [703, 242] width 15 height 12
checkbox input "true"
click at [913, 476] on icon at bounding box center [913, 470] width 15 height 15
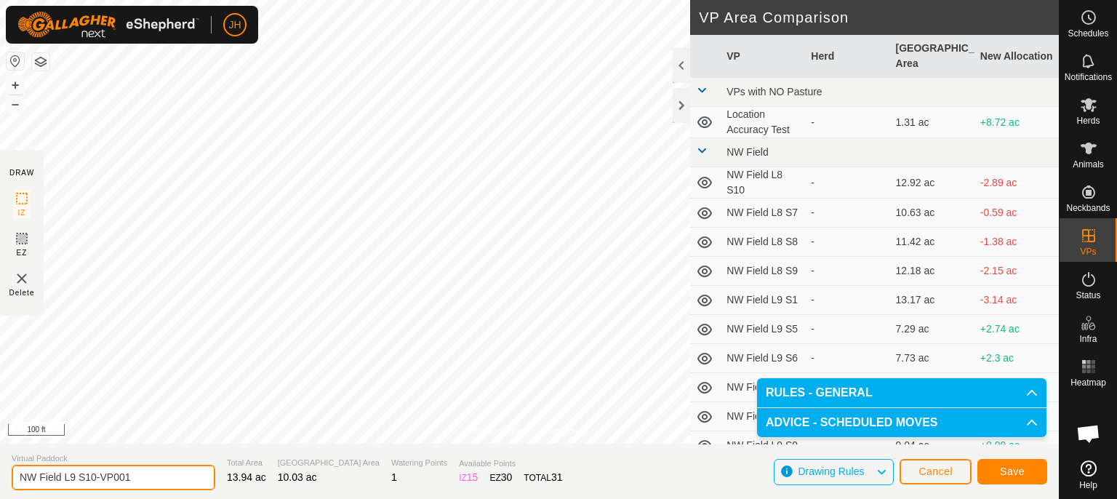
drag, startPoint x: 167, startPoint y: 478, endPoint x: 92, endPoint y: 478, distance: 74.2
click at [92, 478] on input "NW Field L9 S10-VP001" at bounding box center [114, 477] width 204 height 25
type input "NW Field L9 S11"
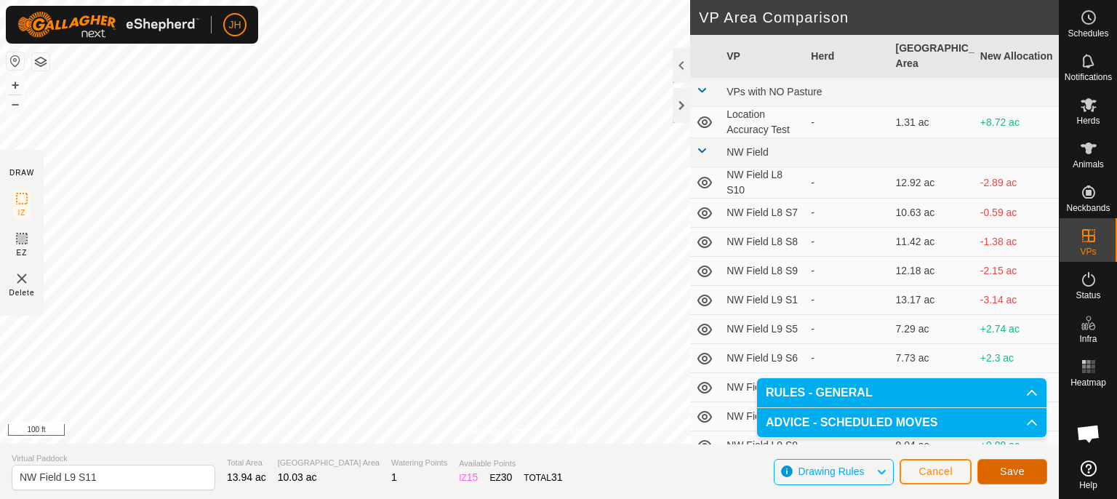
click at [1032, 476] on button "Save" at bounding box center [1012, 471] width 70 height 25
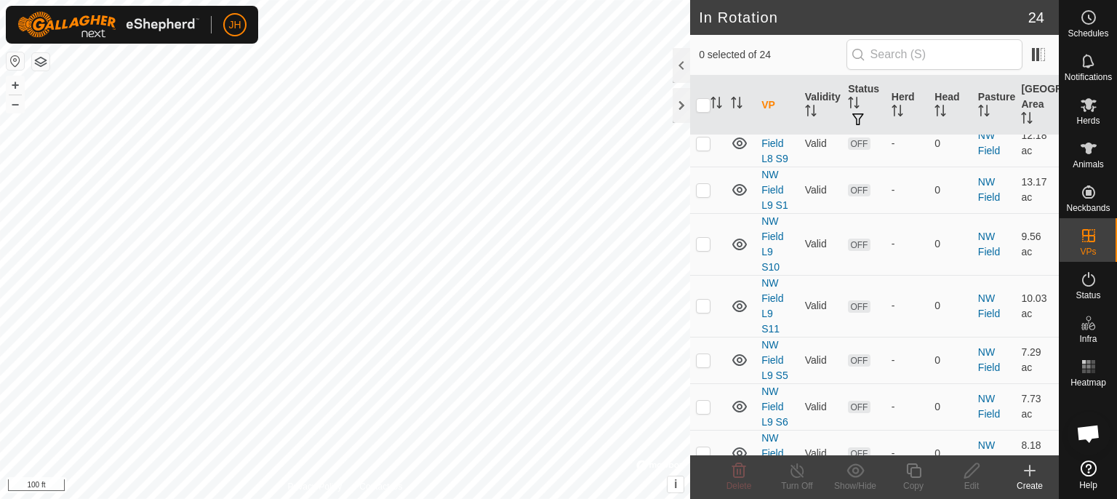
scroll to position [307, 0]
click at [705, 299] on p-checkbox at bounding box center [703, 303] width 15 height 12
checkbox input "true"
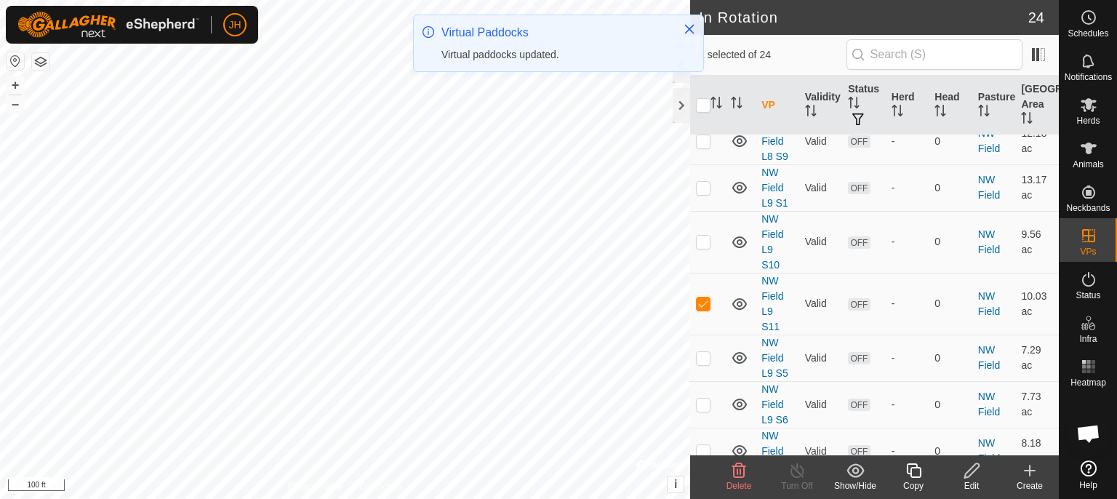
click at [916, 477] on icon at bounding box center [913, 470] width 15 height 15
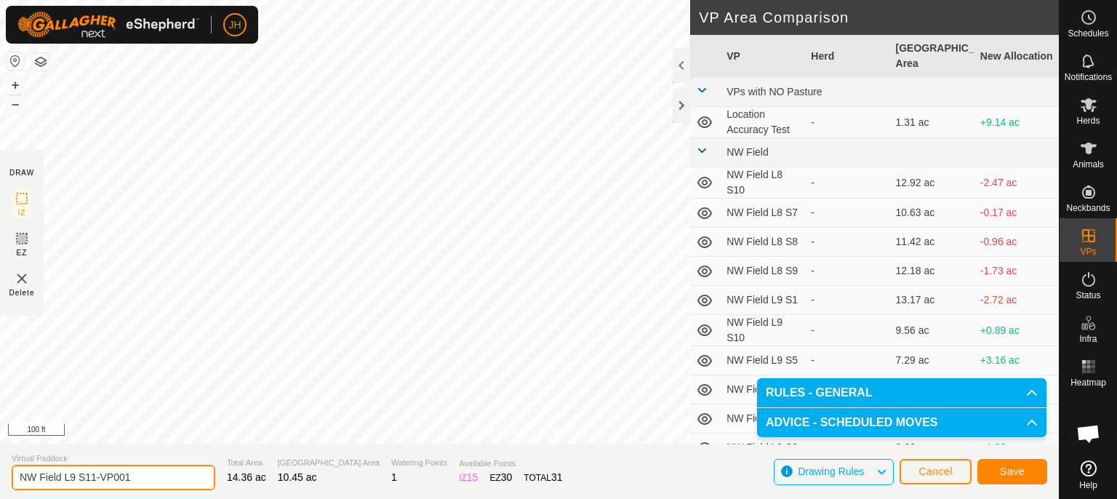
drag, startPoint x: 138, startPoint y: 476, endPoint x: 90, endPoint y: 481, distance: 48.3
click at [90, 481] on input "NW Field L9 S11-VP001" at bounding box center [114, 477] width 204 height 25
type input "NW Field L9 S12"
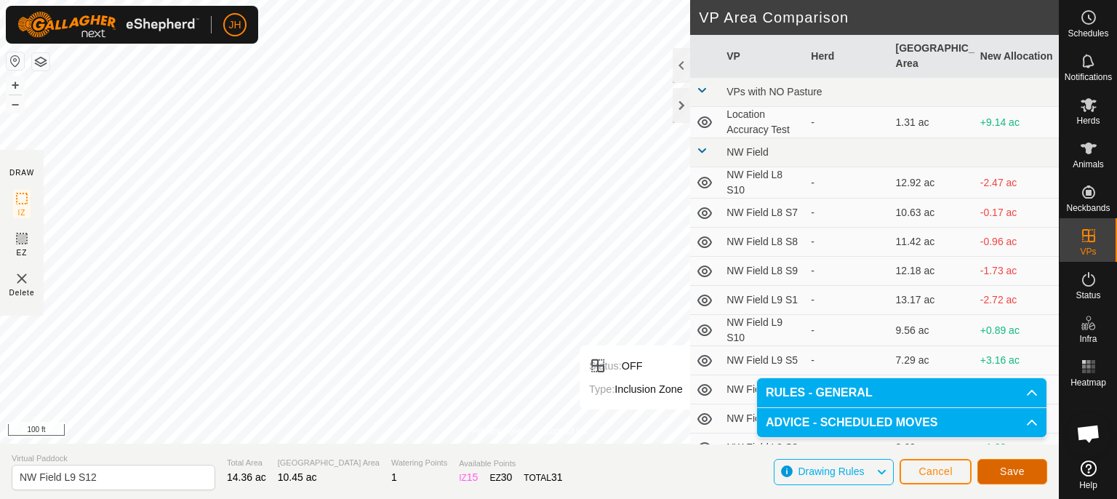
click at [1028, 470] on button "Save" at bounding box center [1012, 471] width 70 height 25
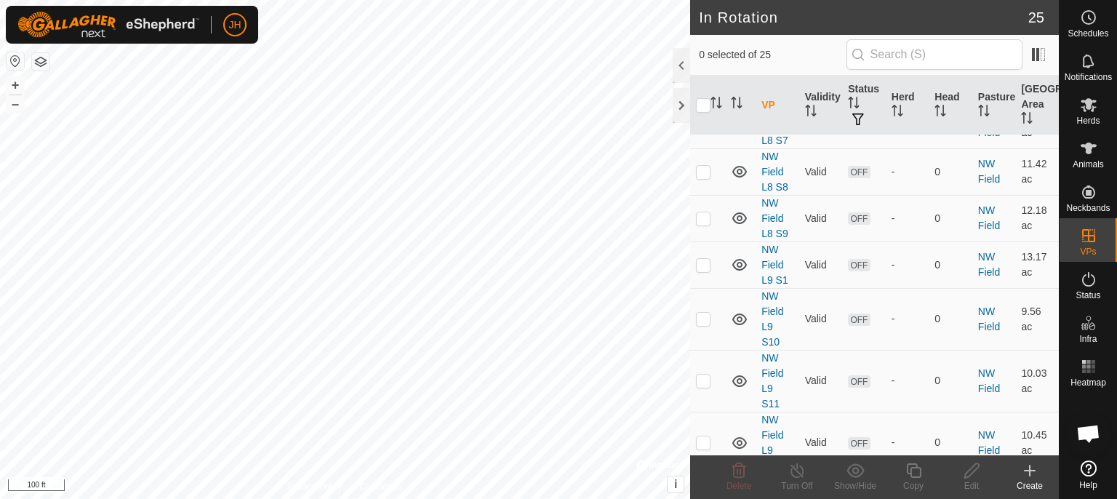
scroll to position [307, 0]
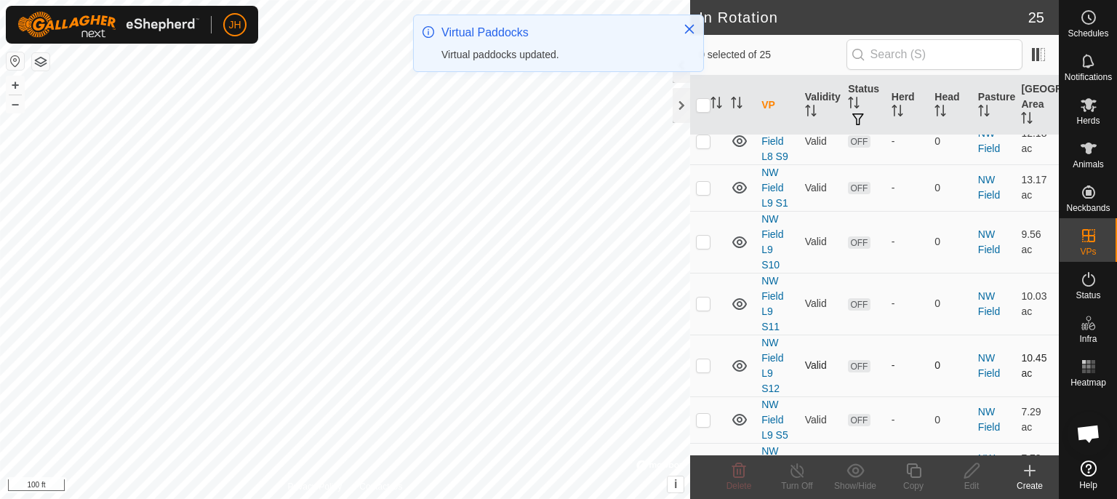
click at [703, 363] on p-checkbox at bounding box center [703, 365] width 15 height 12
checkbox input "true"
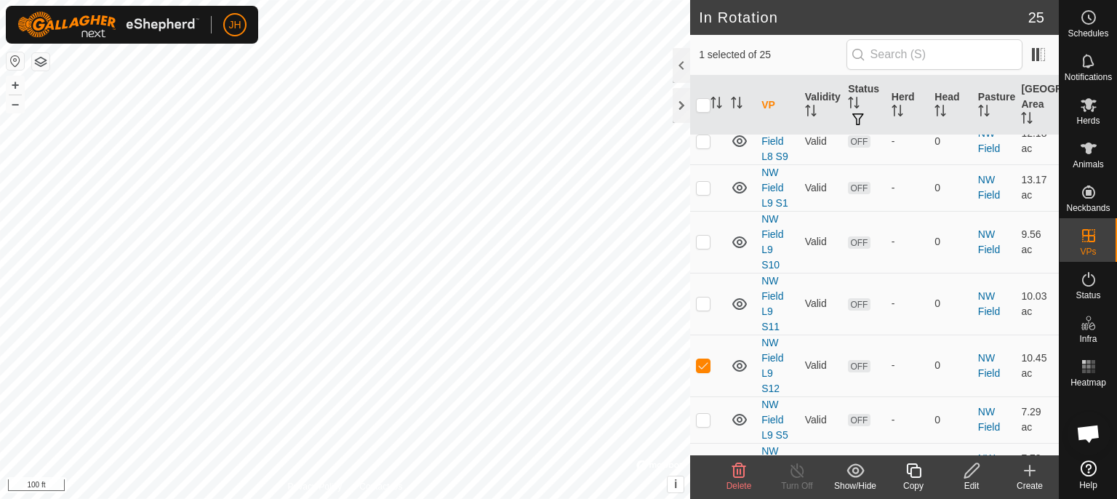
click at [910, 476] on icon at bounding box center [913, 470] width 15 height 15
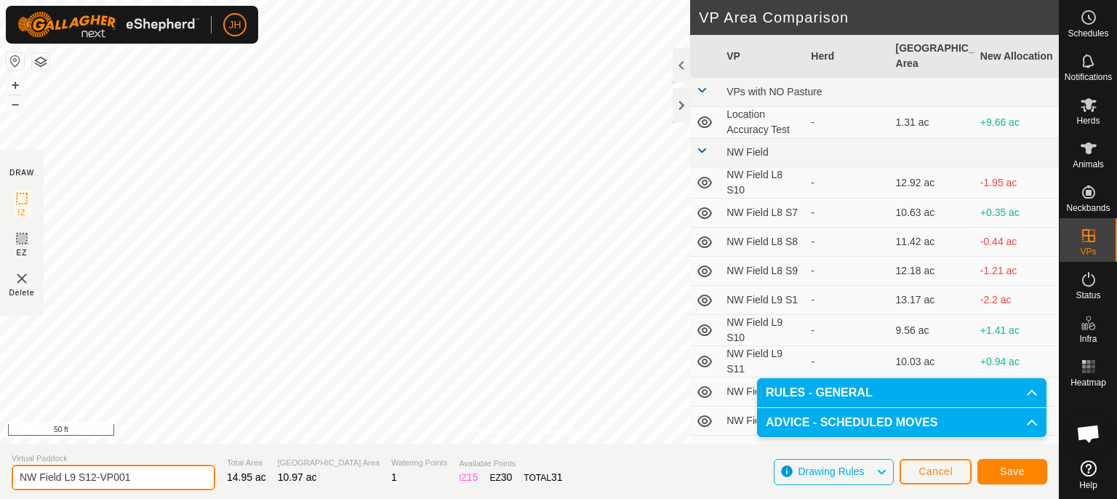
drag, startPoint x: 161, startPoint y: 476, endPoint x: 92, endPoint y: 476, distance: 69.8
click at [92, 476] on input "NW Field L9 S12-VP001" at bounding box center [114, 477] width 204 height 25
type input "NW Field L9 S13"
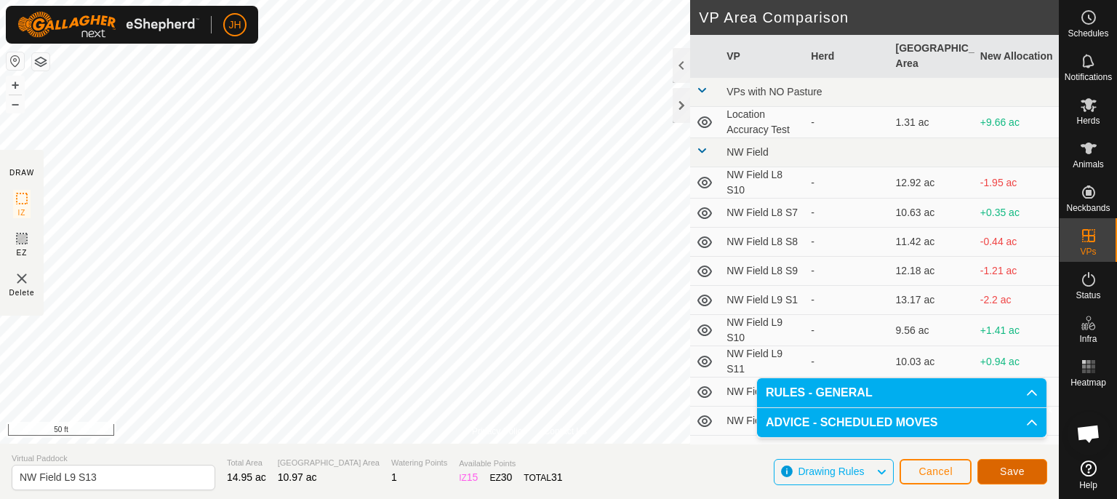
click at [1020, 470] on span "Save" at bounding box center [1012, 471] width 25 height 12
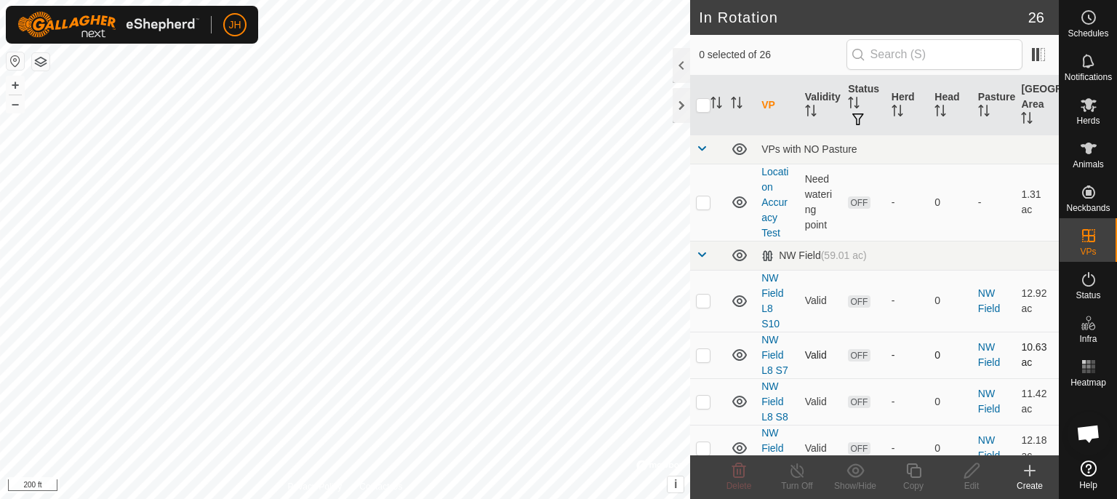
click at [359, 179] on div "JH Schedules Notifications Herds Animals Neckbands VPs Status Infra Heatmap Hel…" at bounding box center [558, 249] width 1117 height 499
checkbox input "true"
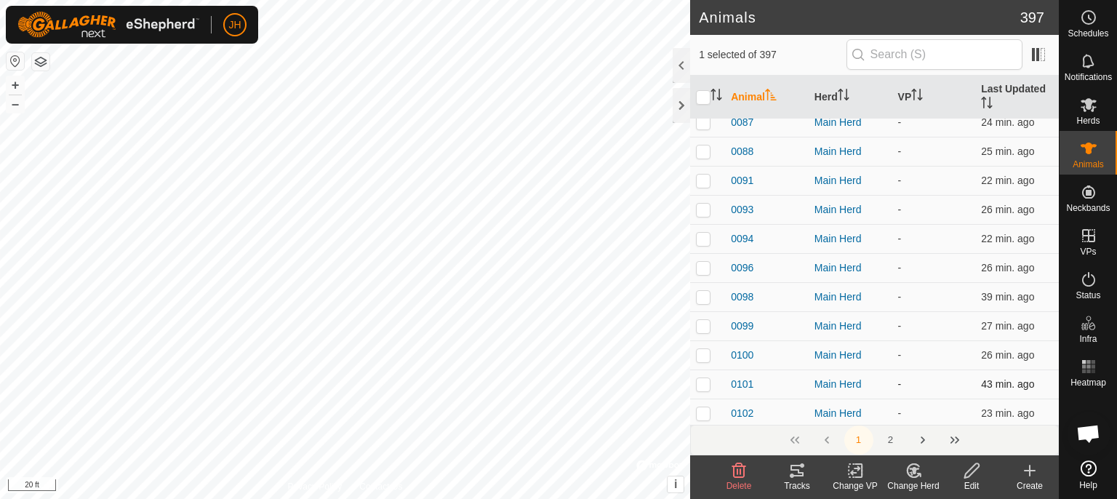
scroll to position [2380, 0]
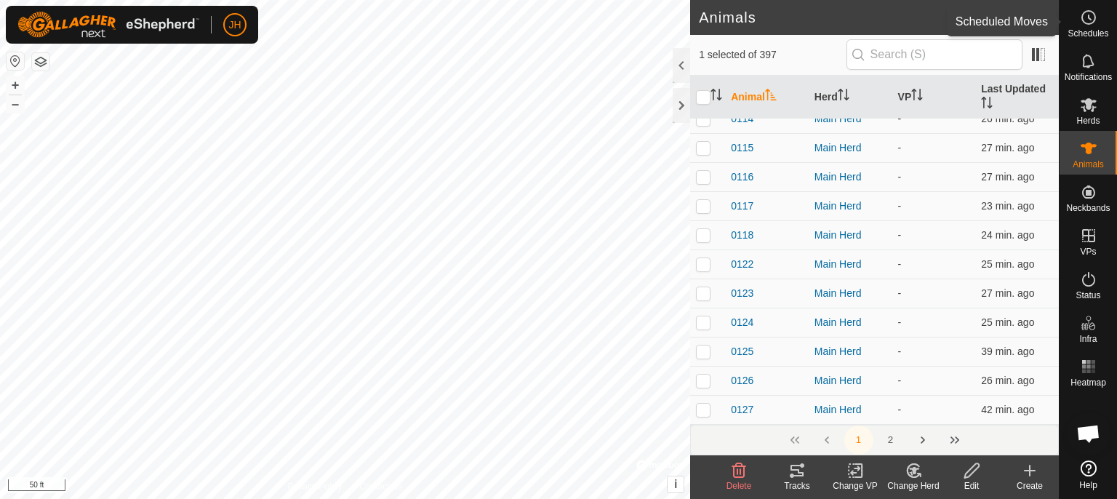
click at [1089, 17] on icon at bounding box center [1090, 17] width 2 height 4
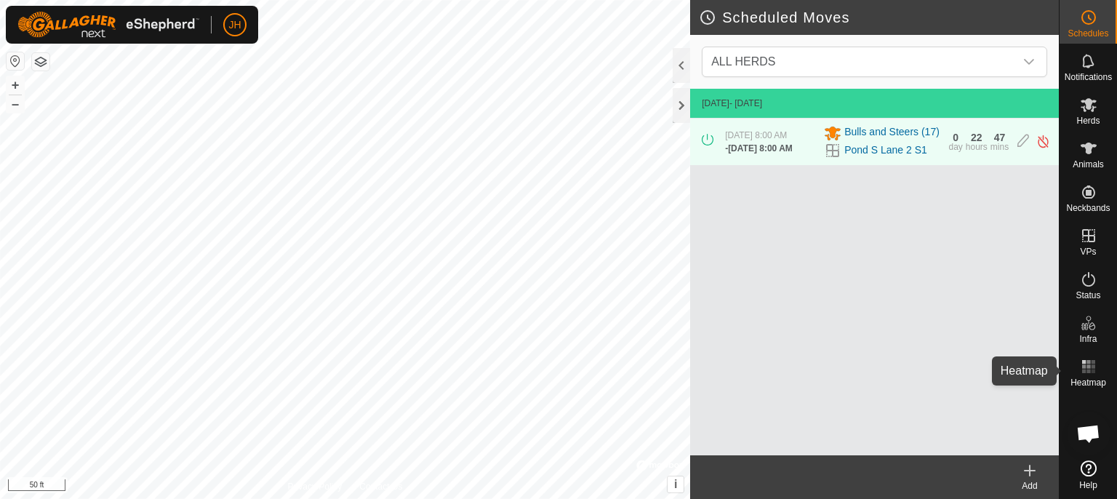
click at [1089, 372] on rect at bounding box center [1088, 371] width 4 height 4
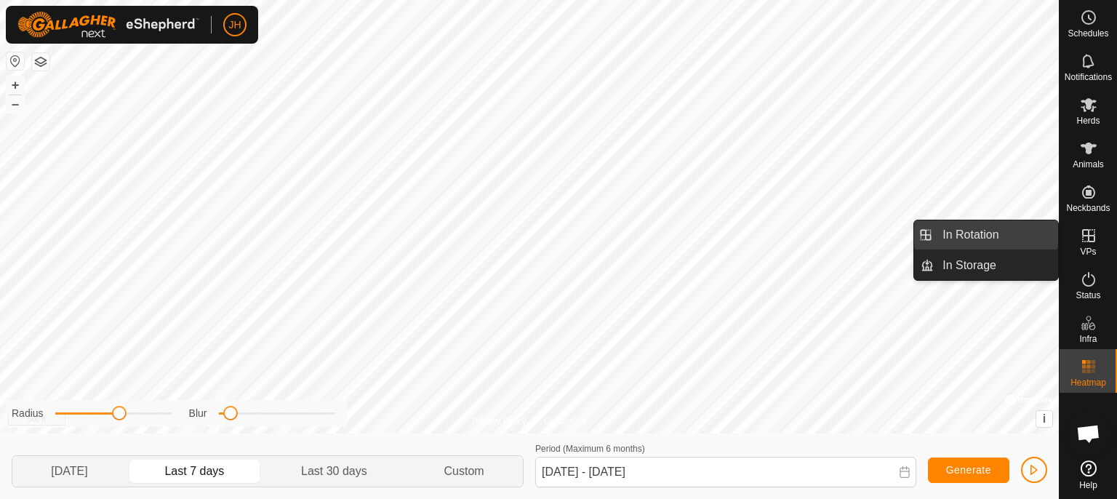
click at [986, 237] on link "In Rotation" at bounding box center [996, 234] width 124 height 29
